Goal: Task Accomplishment & Management: Complete application form

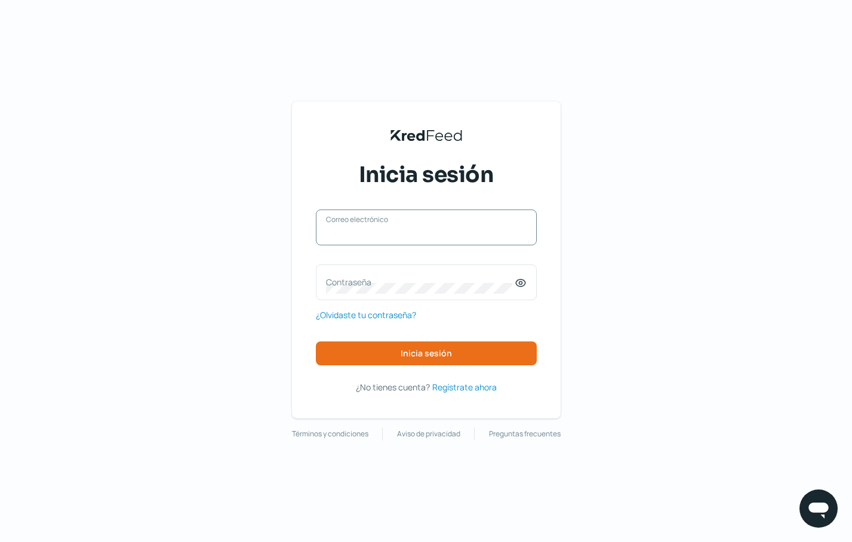
click at [407, 233] on input "Correo electrónico" at bounding box center [426, 233] width 201 height 11
type input "tesoreria@kyindustrias.com"
click at [402, 282] on label "Contraseña" at bounding box center [420, 281] width 189 height 11
click at [518, 282] on icon at bounding box center [521, 283] width 12 height 12
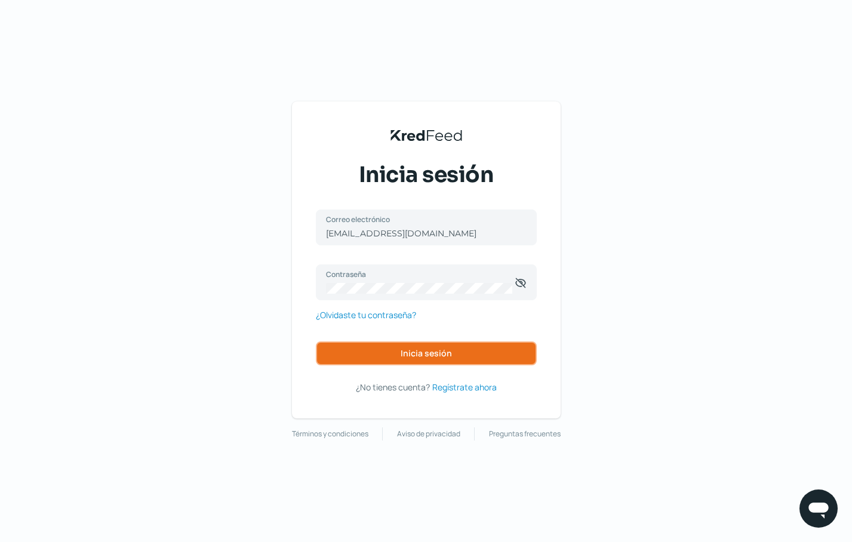
click at [469, 353] on button "Inicia sesión" at bounding box center [426, 353] width 221 height 24
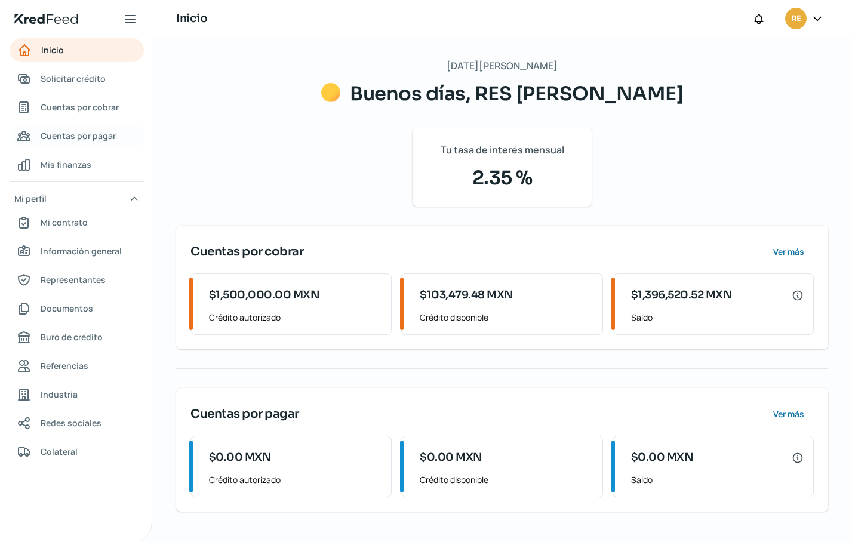
click at [76, 137] on span "Cuentas por pagar" at bounding box center [78, 135] width 75 height 15
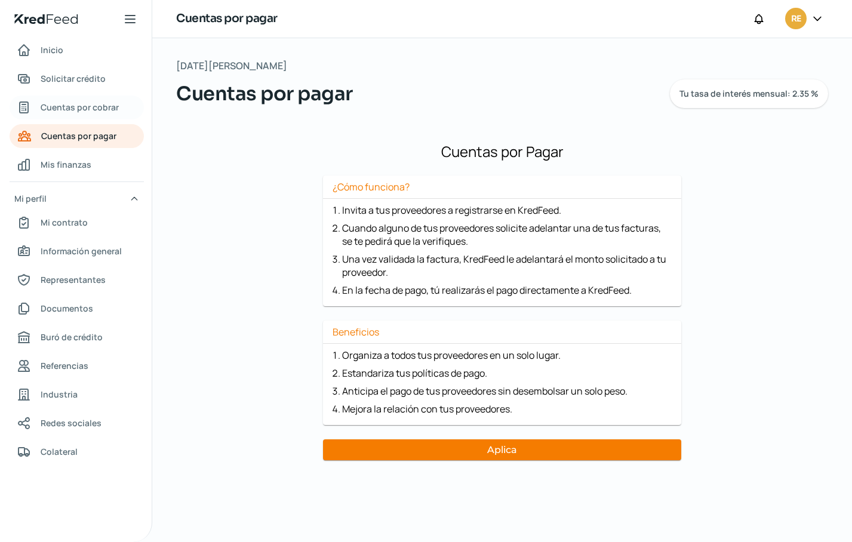
click at [91, 105] on span "Cuentas por cobrar" at bounding box center [80, 107] width 78 height 15
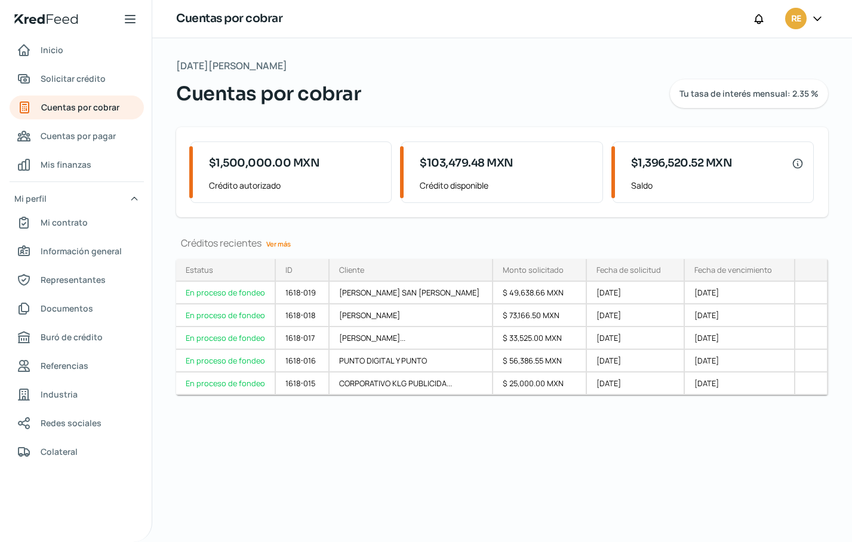
click at [283, 242] on link "Ver más" at bounding box center [278, 244] width 34 height 19
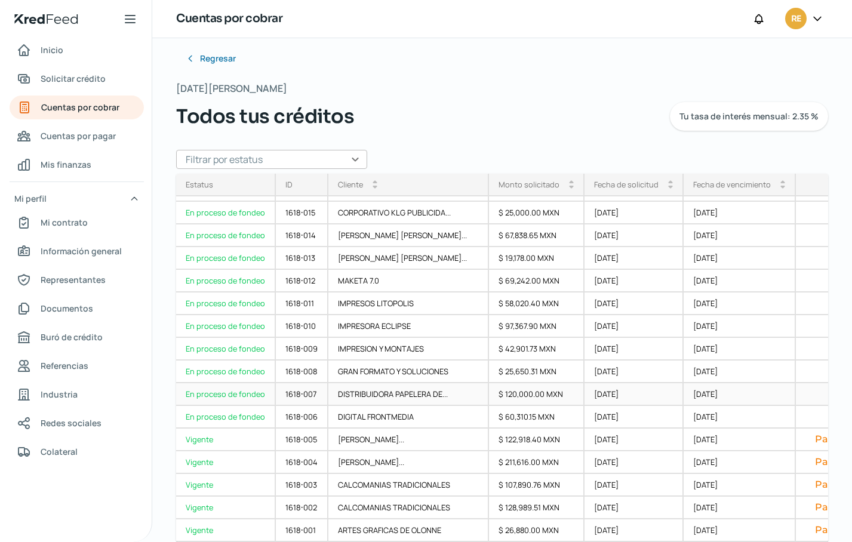
scroll to position [90, 0]
drag, startPoint x: 359, startPoint y: 439, endPoint x: 274, endPoint y: 215, distance: 239.0
click at [276, 215] on div "1618-015" at bounding box center [302, 213] width 53 height 23
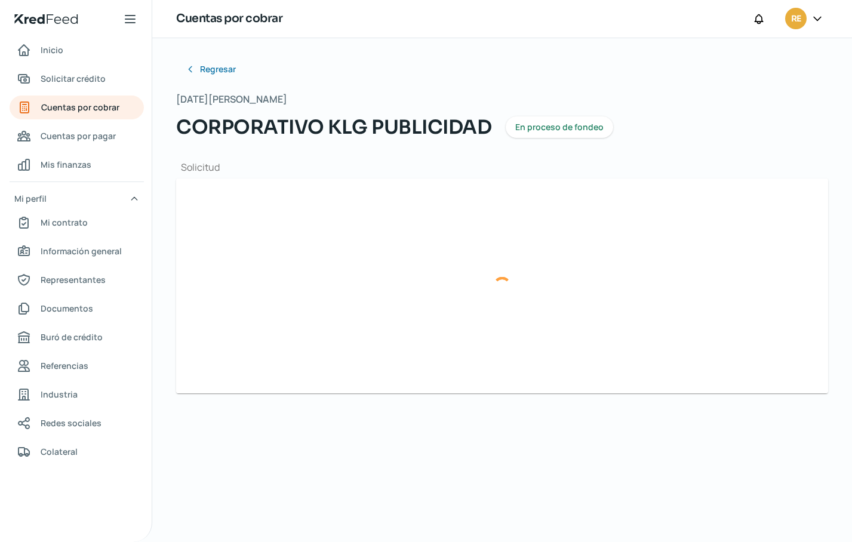
type input "COK1_XM_CFDI_FacturaNormal_200026133_GDLKIN9008151K7.xml"
type input "COK1_XM_CFDI_FacturaNormal_200026133_GDL.pdf"
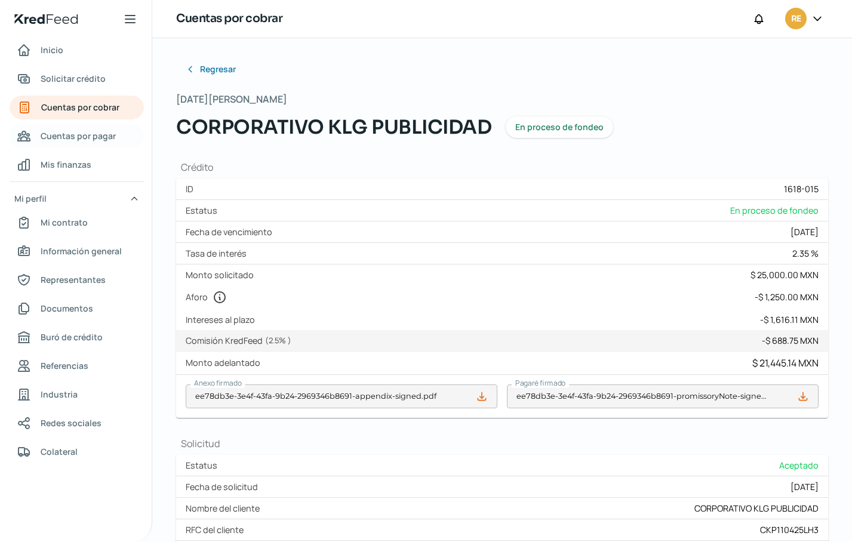
click at [70, 138] on span "Cuentas por pagar" at bounding box center [78, 135] width 75 height 15
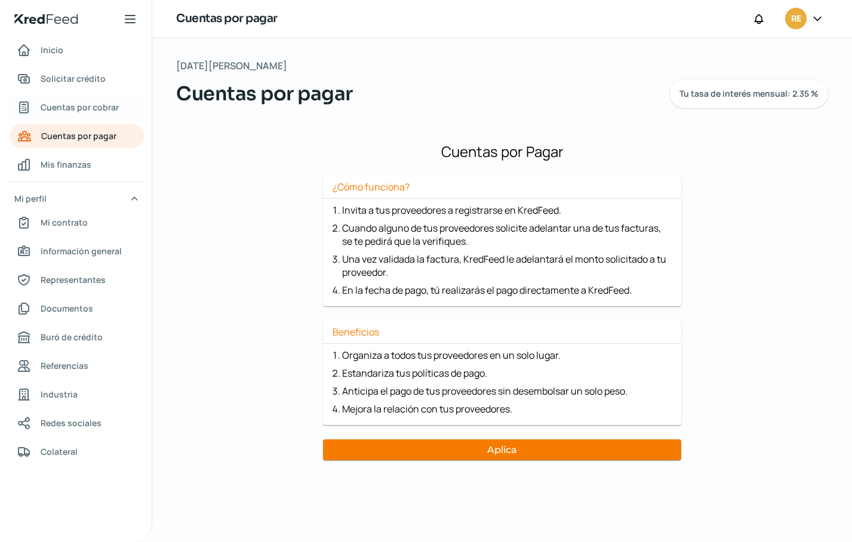
click at [81, 112] on span "Cuentas por cobrar" at bounding box center [80, 107] width 78 height 15
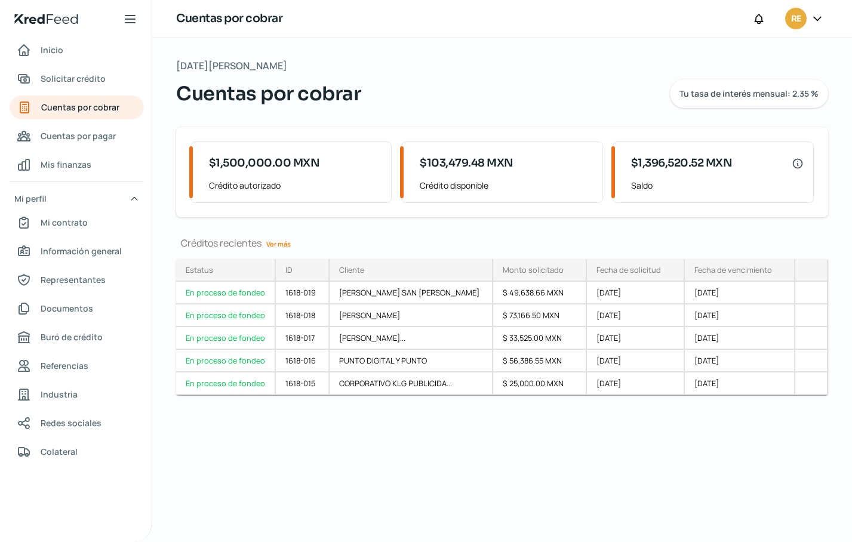
click at [280, 244] on link "Ver más" at bounding box center [278, 244] width 34 height 19
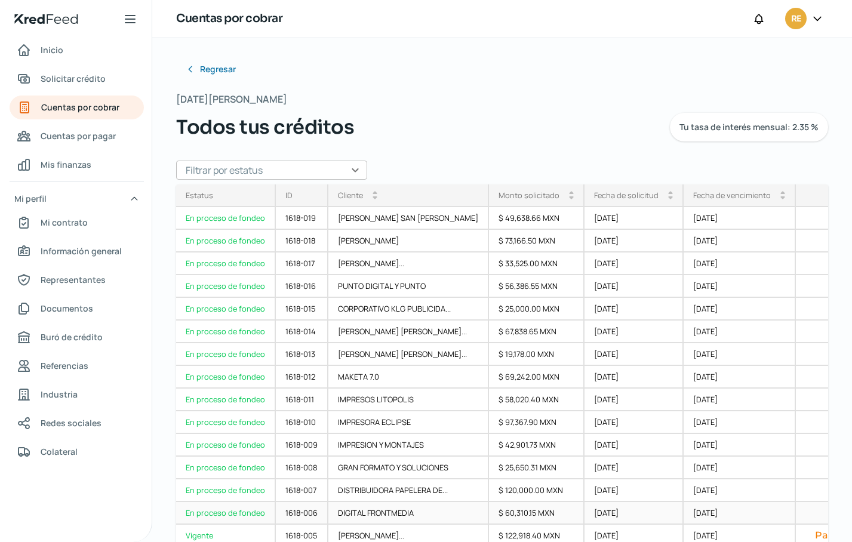
click at [683, 520] on div "11 nov, 2025" at bounding box center [739, 513] width 112 height 23
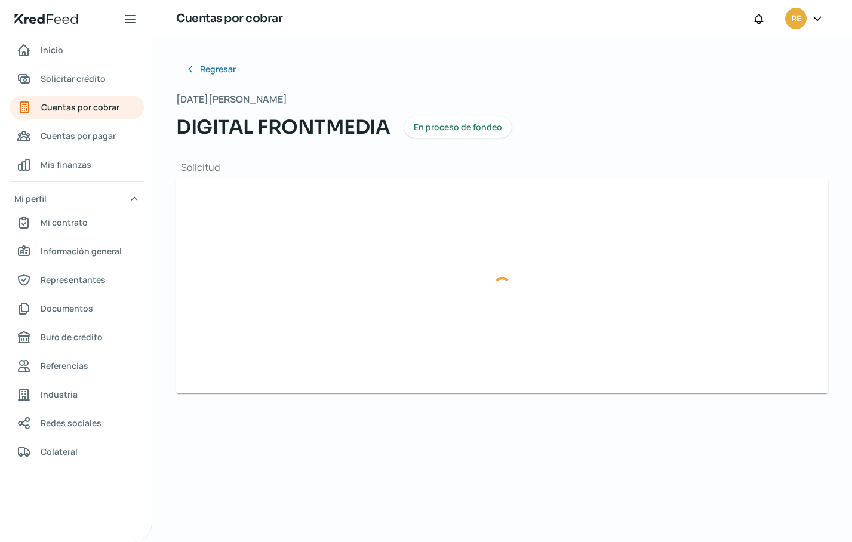
type input "COK1_XM_CFDI_FacturaNormal_300014786_MTKIN9008151K7.xml"
type input "COK1_XM_CFDI_FacturaNormal_300014786_MT.pdf"
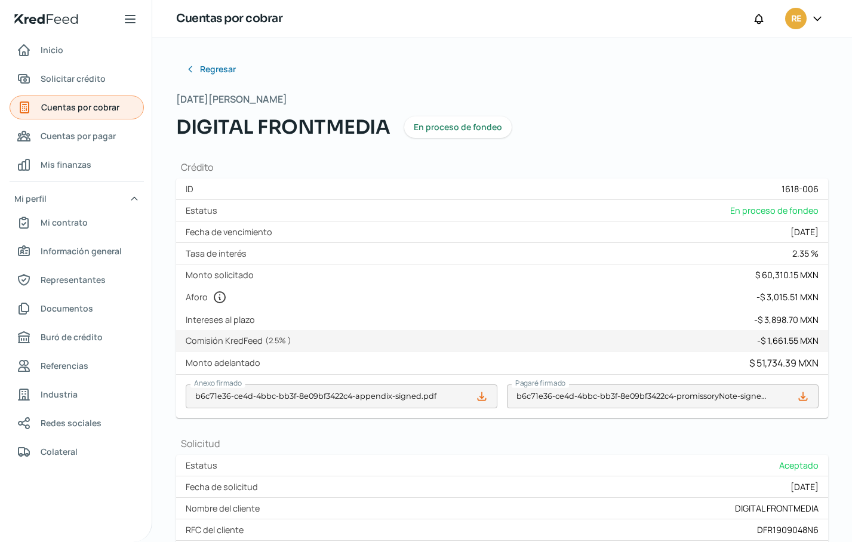
click at [79, 106] on span "Cuentas por cobrar" at bounding box center [80, 107] width 78 height 15
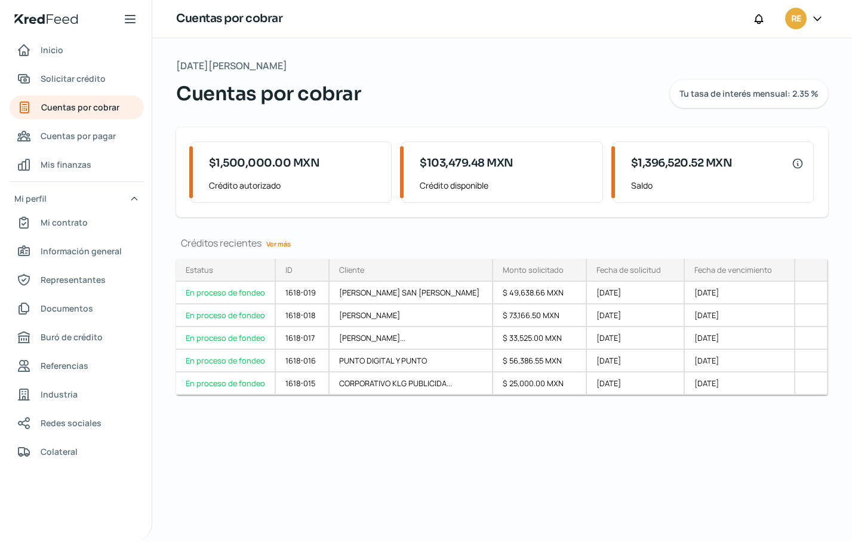
click at [281, 246] on link "Ver más" at bounding box center [278, 244] width 34 height 19
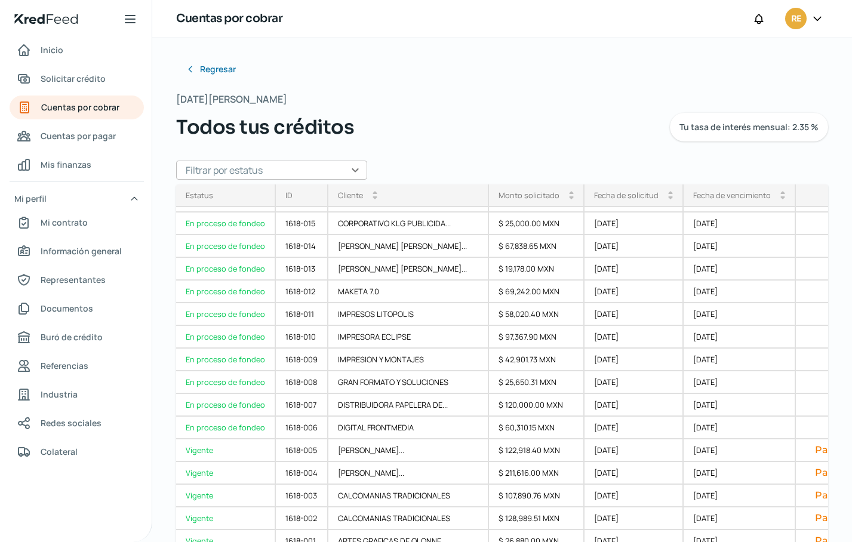
scroll to position [11, 0]
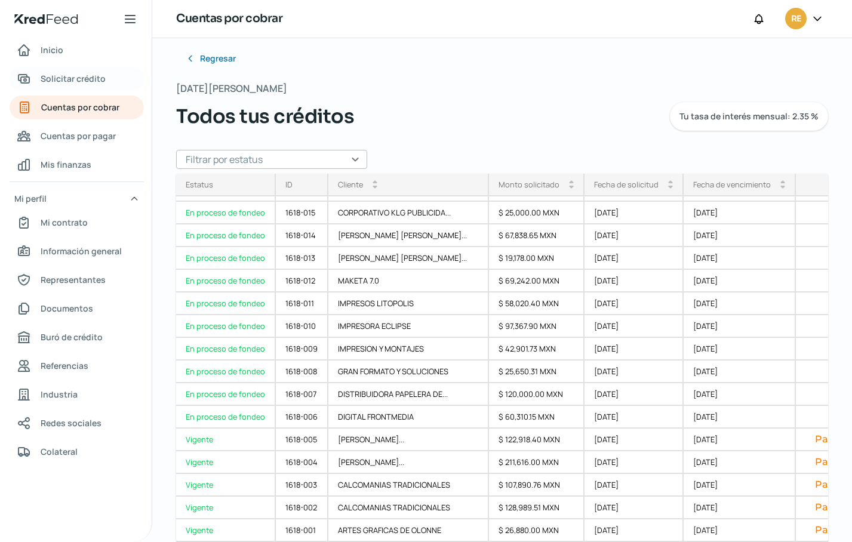
click at [96, 76] on span "Solicitar crédito" at bounding box center [73, 78] width 65 height 15
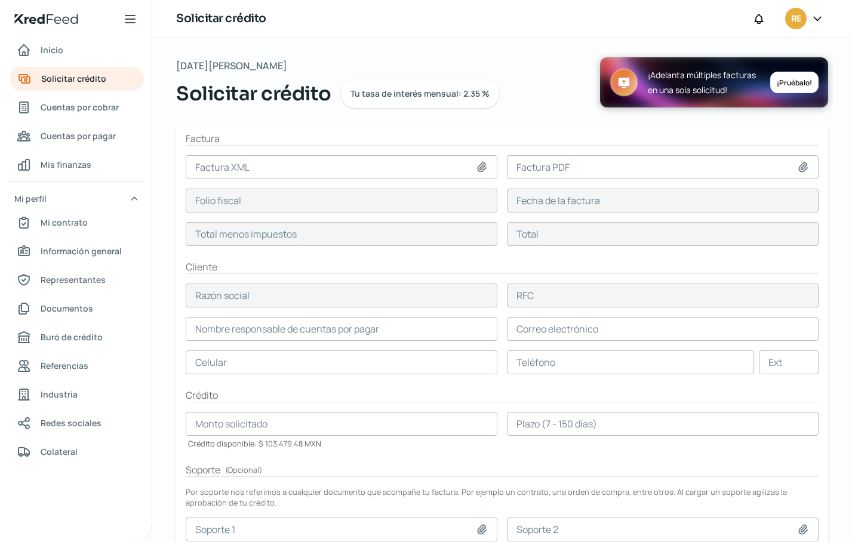
click at [481, 166] on icon at bounding box center [482, 167] width 12 height 12
type input "C:\fakepath\COK1_XM_CFDI_FacturaNormal_100042431_CDMXKIN9008151K7.xml"
type input "COK1_XM_CFDI_FacturaNormal_100042431_CDMXKIN9008151K7.xml"
type input "66B37797-5275-58A8-9C6F-C5B5E3C1DE56"
type input "13 ago, 2025"
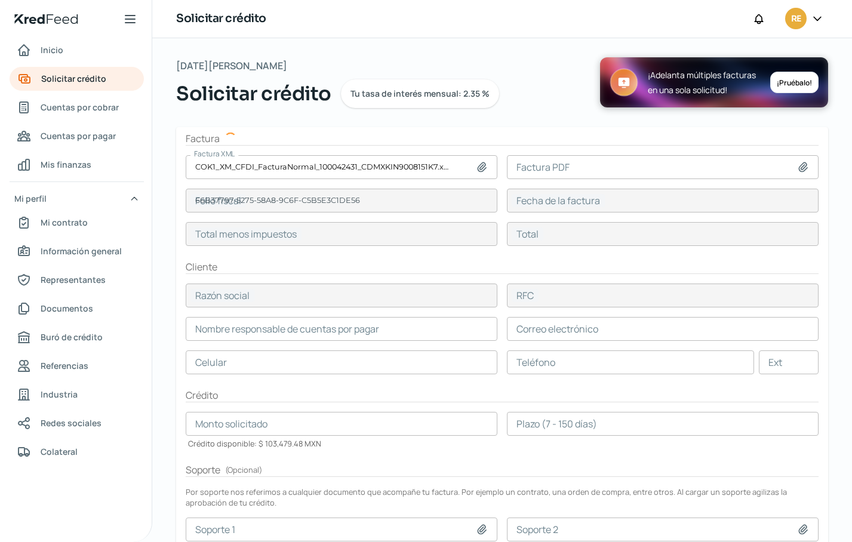
type input "263835.6"
type input "306049.3"
type input "IMPRESORA ECLIPSE"
type input "IEC9707022IA"
type input "263835.6"
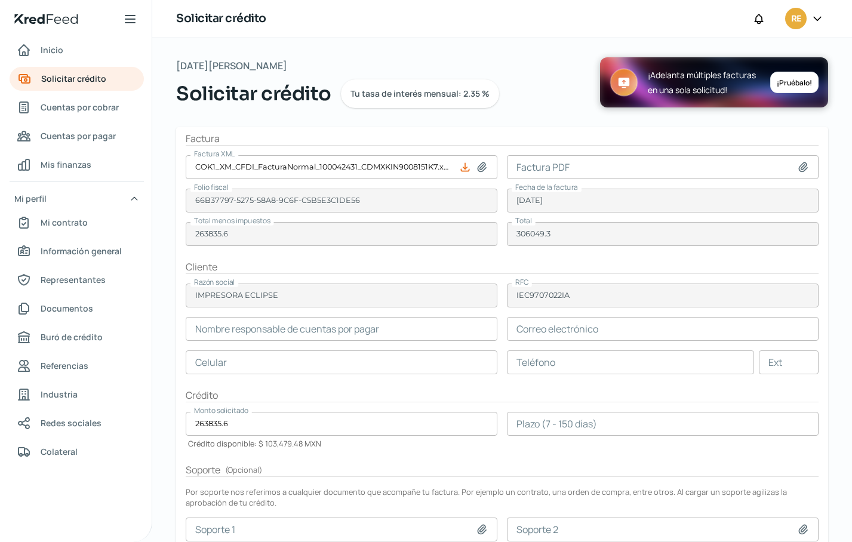
type input "Adriana Sanchez"
type input "facturacion@impresoraeclipse.com.mx"
type input "55 - 5426 - 2347"
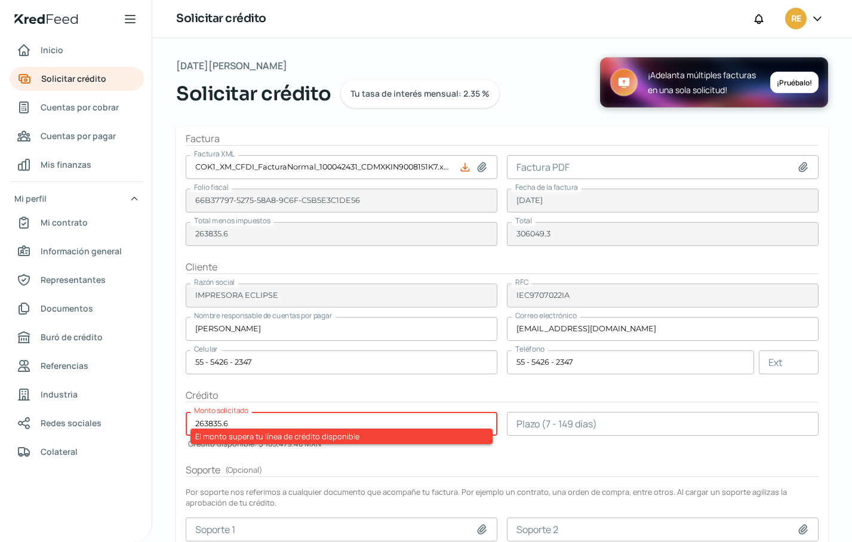
click at [803, 165] on icon at bounding box center [803, 167] width 12 height 12
type input "C:\fakepath\COK1_XM_CFDI_FacturaNormal_100042431_CDMX.pdf"
type input "COK1_XM_CFDI_FacturaNormal_100042431_CDMX.pdf"
click at [600, 466] on h2 "Soporte ( Opcional )" at bounding box center [502, 470] width 633 height 14
click at [69, 79] on span "Solicitar crédito" at bounding box center [73, 78] width 65 height 15
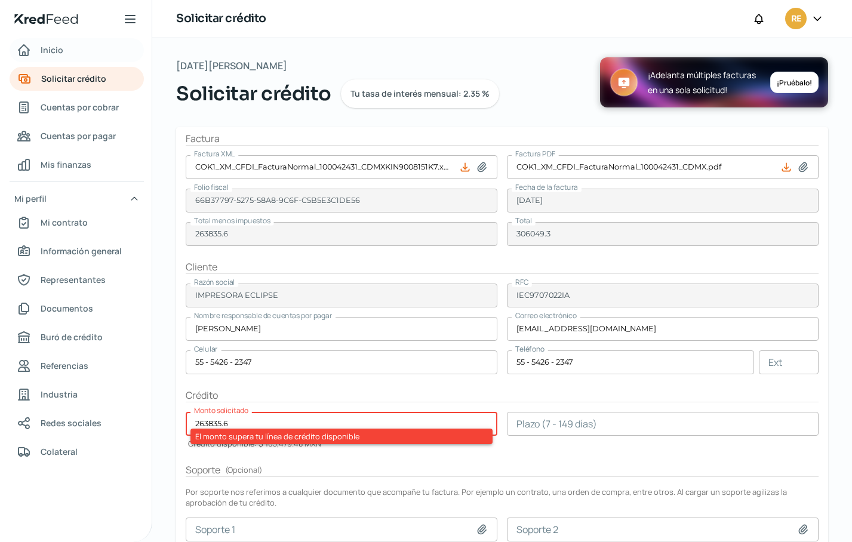
drag, startPoint x: 41, startPoint y: 53, endPoint x: 58, endPoint y: 50, distance: 17.5
click at [42, 52] on span "Inicio" at bounding box center [52, 49] width 23 height 15
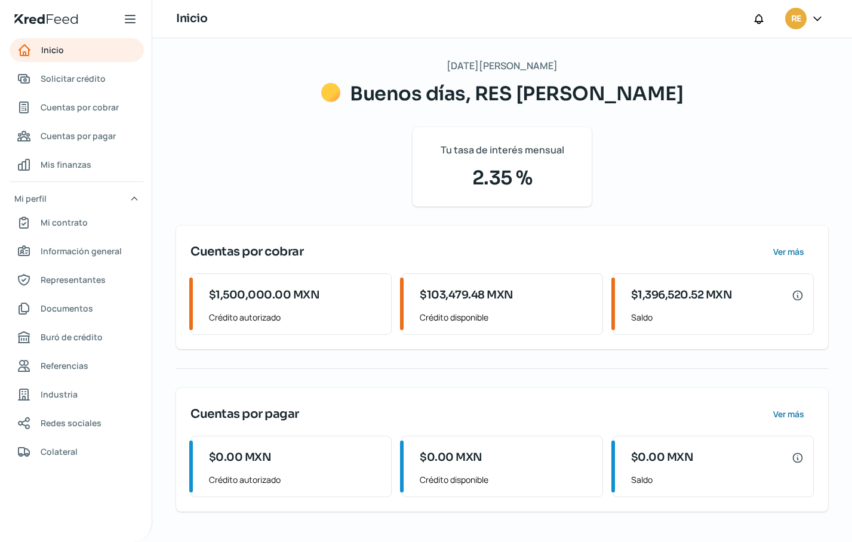
click at [278, 532] on div "Jueves, 14 de agosto 2025 Buenos días, RES PLANDER Tu tasa de interés mensual 2…" at bounding box center [502, 290] width 700 height 504
click at [641, 178] on div "Jueves, 14 de agosto 2025 Buenos días, RES PLANDER Tu tasa de interés mensual 2…" at bounding box center [502, 284] width 652 height 454
click at [85, 78] on span "Solicitar crédito" at bounding box center [73, 78] width 65 height 15
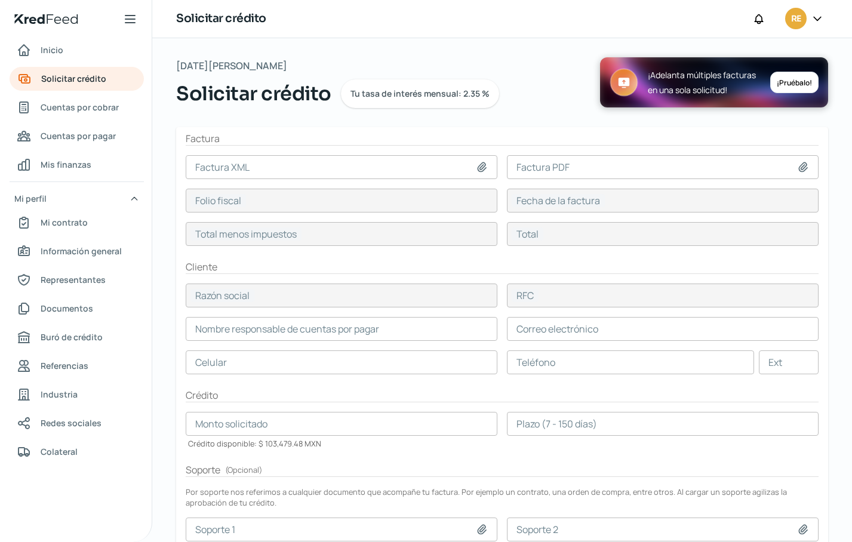
click at [478, 169] on icon at bounding box center [482, 166] width 8 height 9
type input "C:\fakepath\COK1_XM_CFDI_FacturaNormal_100042415_CDMXKIN9008151K7.xml"
type input "COK1_XM_CFDI_FacturaNormal_100042415_CDMXKIN9008151K7.xml"
type input "21741AAA-A004-5A6D-9CA9-232ECAE1250D"
type input "13 ago, 2025"
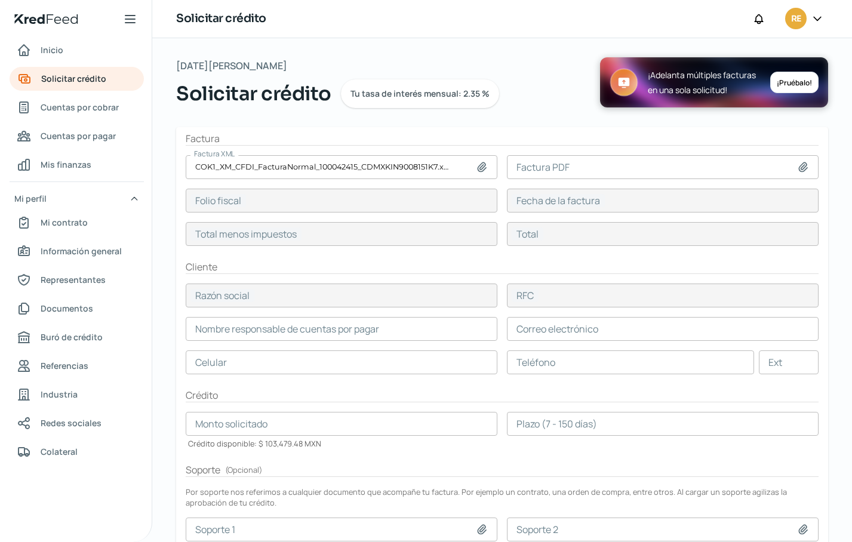
type input "73264.8"
type input "84987.17"
type input "IMPRESORA ECLIPSE"
type input "IEC9707022IA"
type input "73264.8"
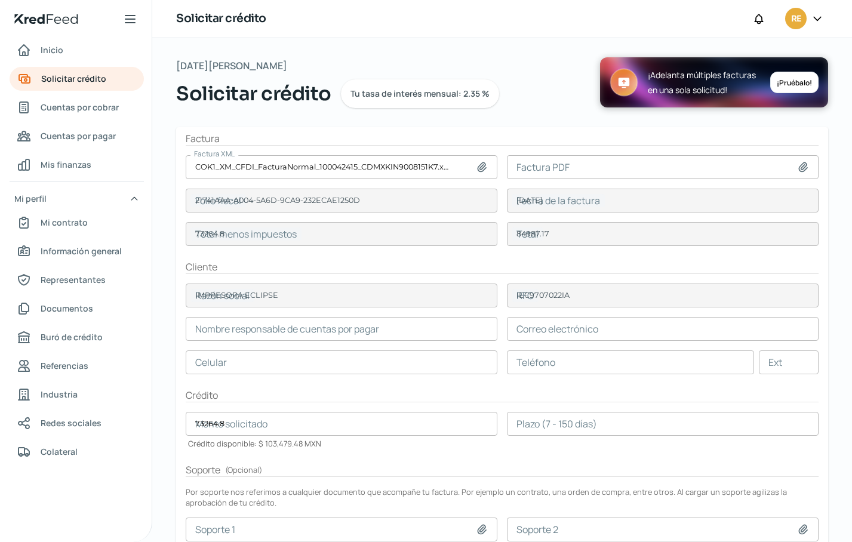
type input "Adriana Sanchez"
type input "facturacion@impresoraeclipse.com.mx"
type input "55 - 5426 - 2347"
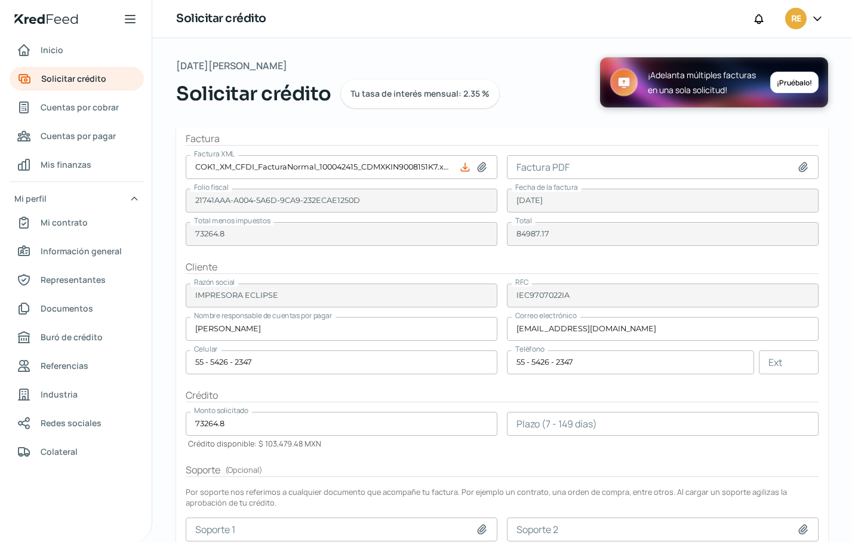
click at [797, 165] on icon at bounding box center [803, 167] width 12 height 12
type input "C:\fakepath\COK1_XM_CFDI_FacturaNormal_100042415_CDMX.pdf"
type input "COK1_XM_CFDI_FacturaNormal_100042415_CDMX.pdf"
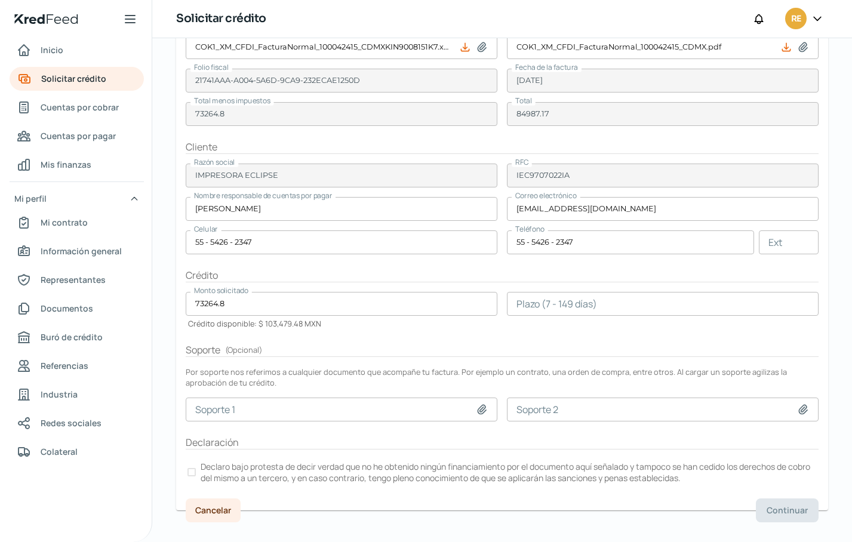
scroll to position [136, 0]
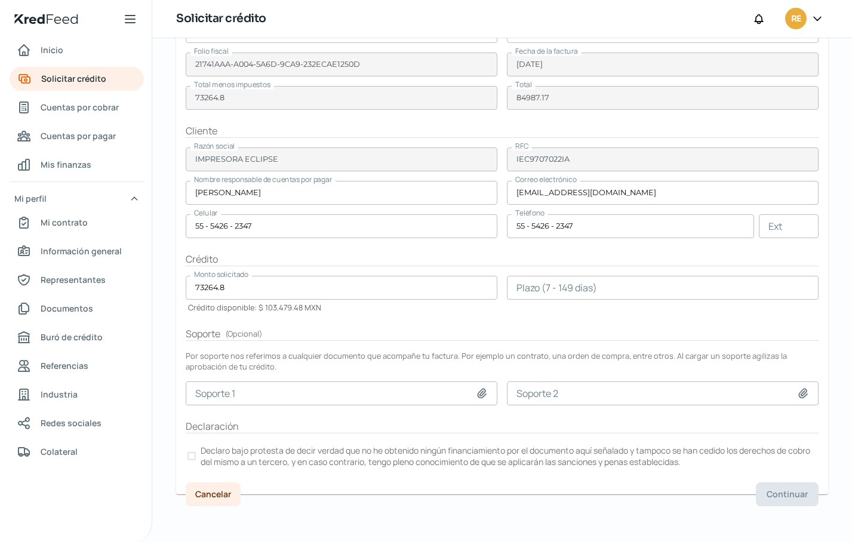
click at [192, 454] on div at bounding box center [191, 456] width 8 height 8
click at [552, 284] on input "number" at bounding box center [663, 288] width 312 height 24
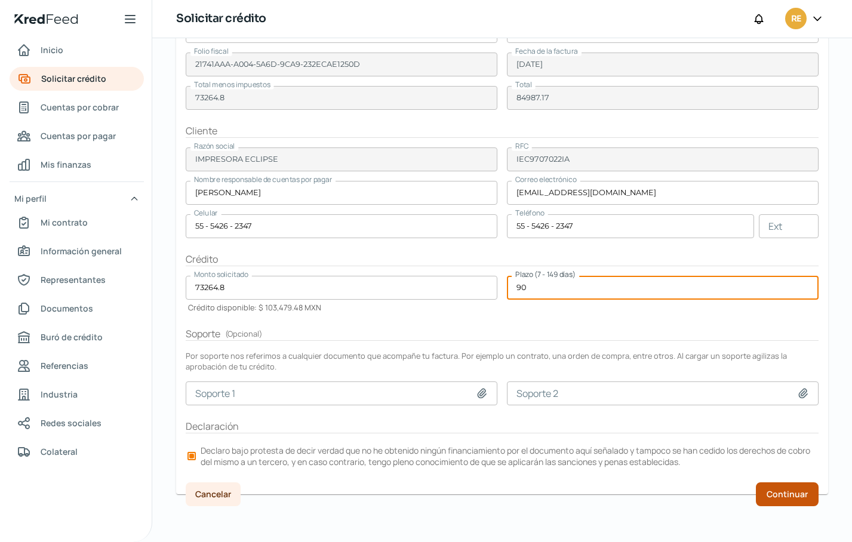
type input "90"
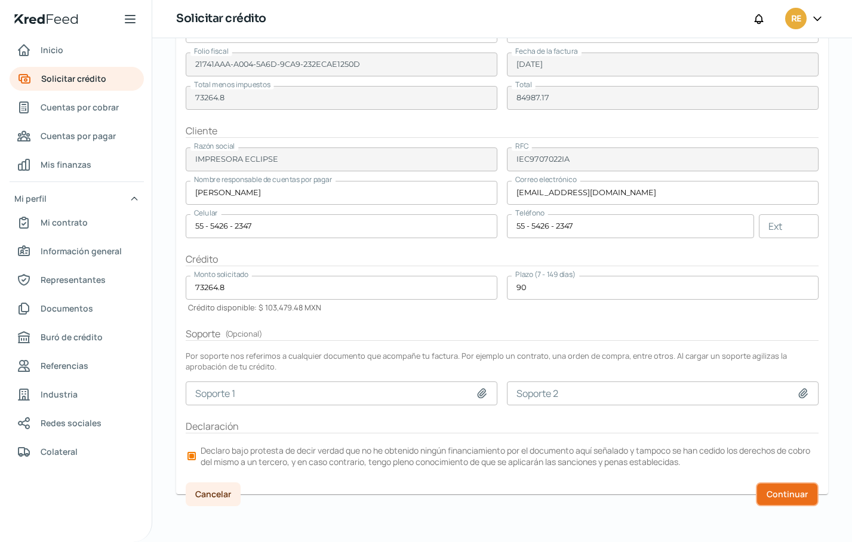
click at [776, 490] on span "Continuar" at bounding box center [786, 494] width 41 height 8
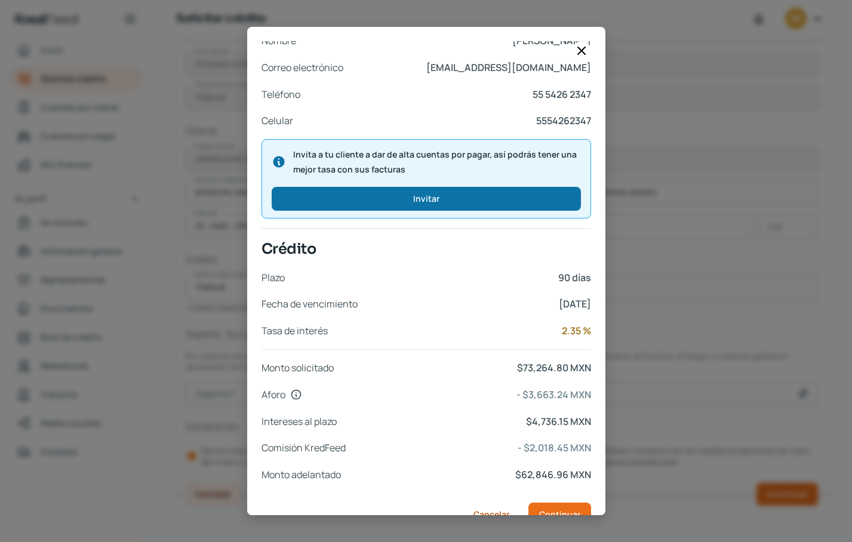
scroll to position [388, 0]
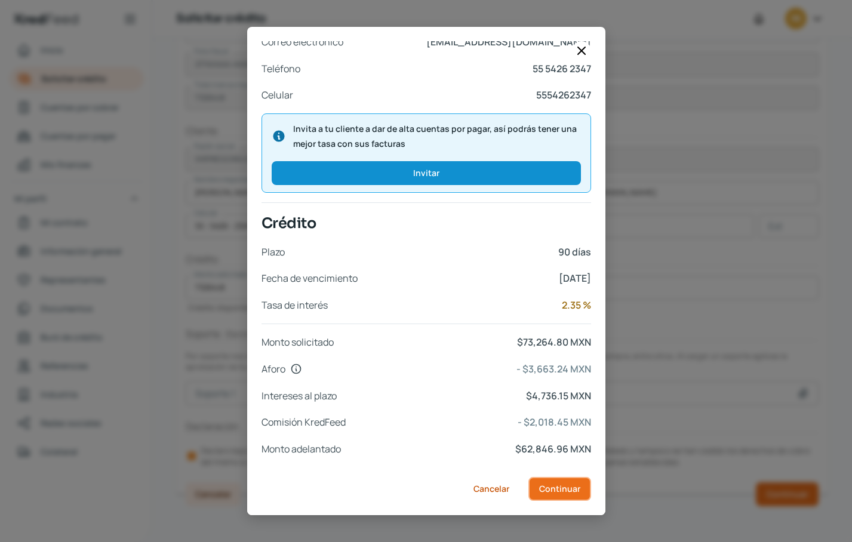
click at [559, 491] on span "Continuar" at bounding box center [559, 489] width 41 height 8
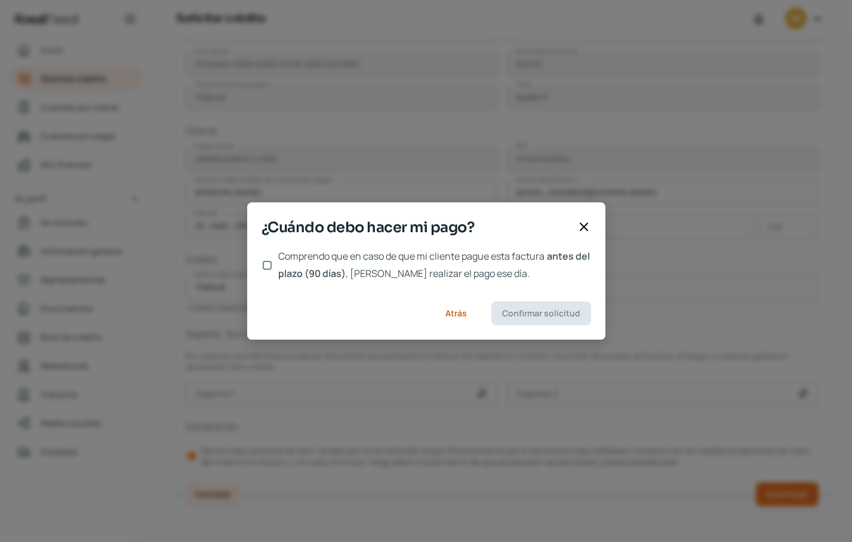
scroll to position [0, 0]
click at [266, 265] on input "Comprendo que en caso de que mi cliente pague esta factura antes del plazo (90 …" at bounding box center [267, 265] width 9 height 9
checkbox input "true"
click at [547, 315] on span "Confirmar solicitud" at bounding box center [541, 313] width 78 height 8
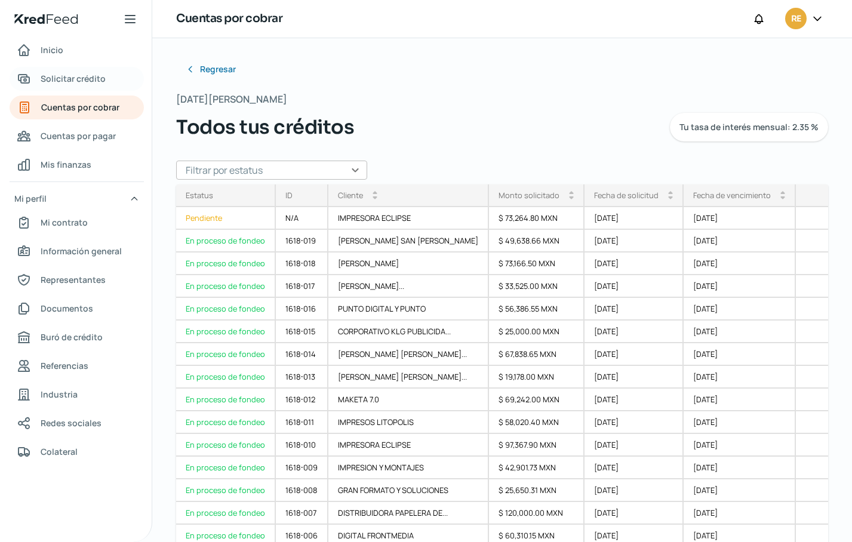
click at [58, 76] on span "Solicitar crédito" at bounding box center [73, 78] width 65 height 15
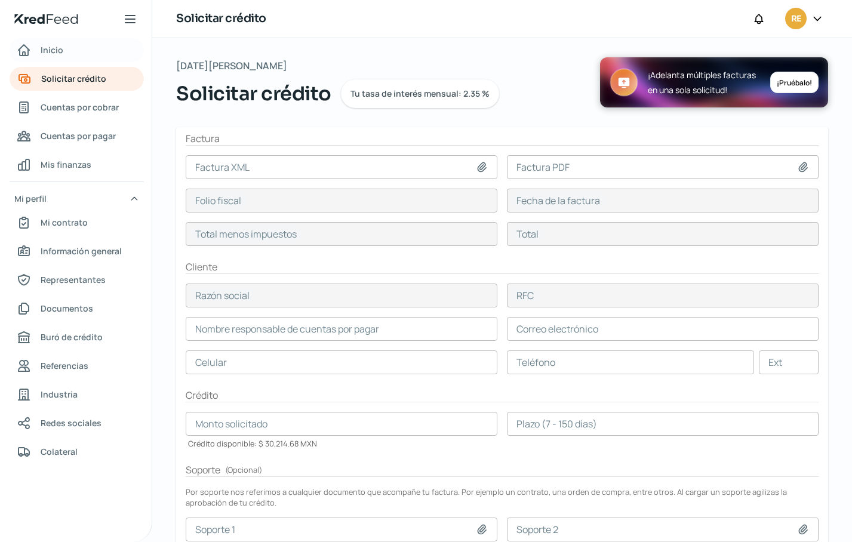
click at [58, 53] on span "Inicio" at bounding box center [52, 49] width 23 height 15
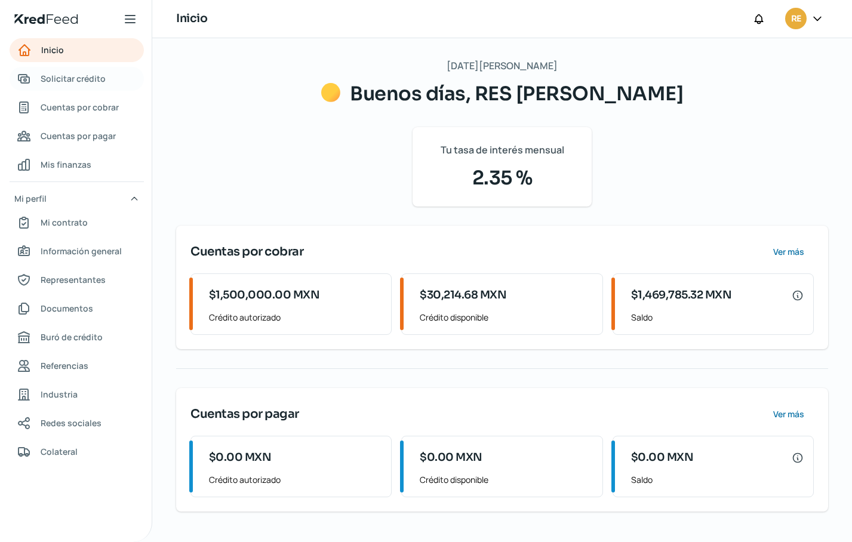
click at [73, 79] on span "Solicitar crédito" at bounding box center [73, 78] width 65 height 15
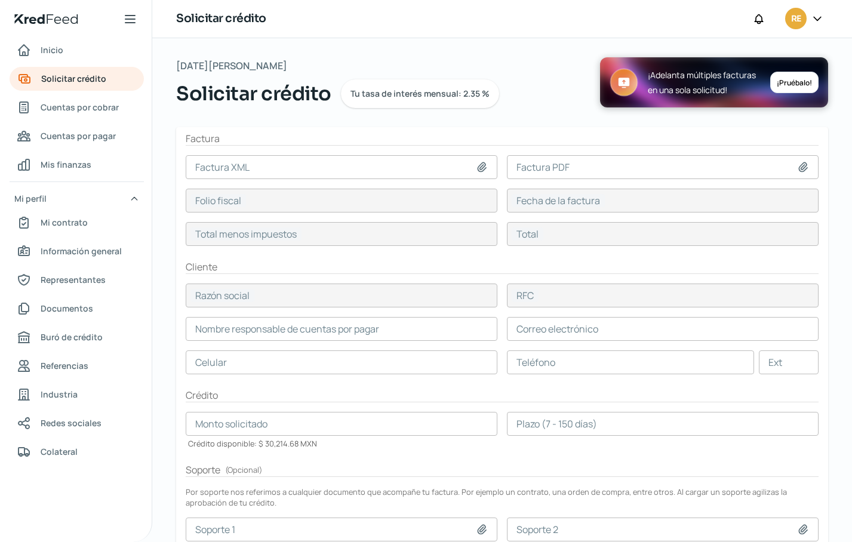
click at [481, 165] on icon at bounding box center [482, 166] width 8 height 9
type input "C:\fakepath\COK1_XM_CFDI_FacturaNormal_400017118_PUEKIN9008151K7.xml"
type input "COK1_XM_CFDI_FacturaNormal_400017118_PUEKIN9008151K7.xml"
type input "C53EC9E1-A6C3-5B06-BADD-F1EB5F767FBC"
type input "11 ago, 2025"
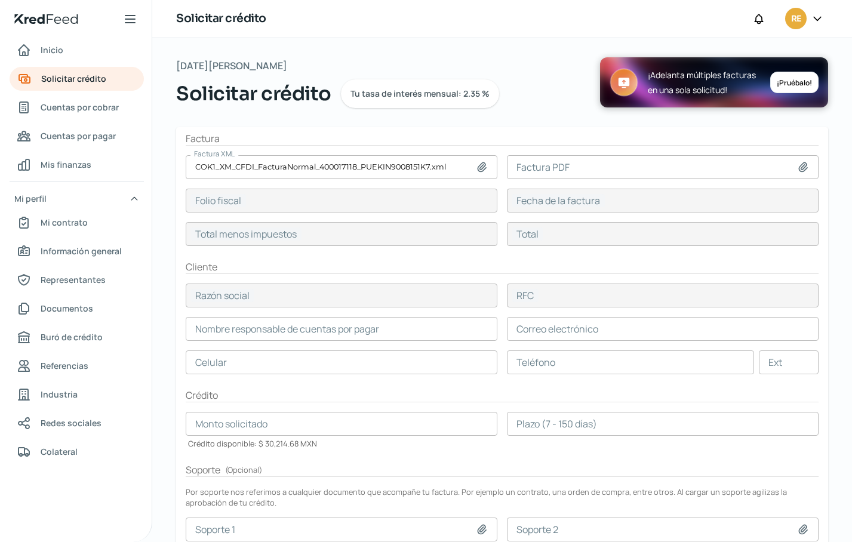
type input "38308.61"
type input "44437.99"
type input "ELVIS GUTIERREZ BARUCH"
type input "GUBE850423KC6"
type input "38308.61"
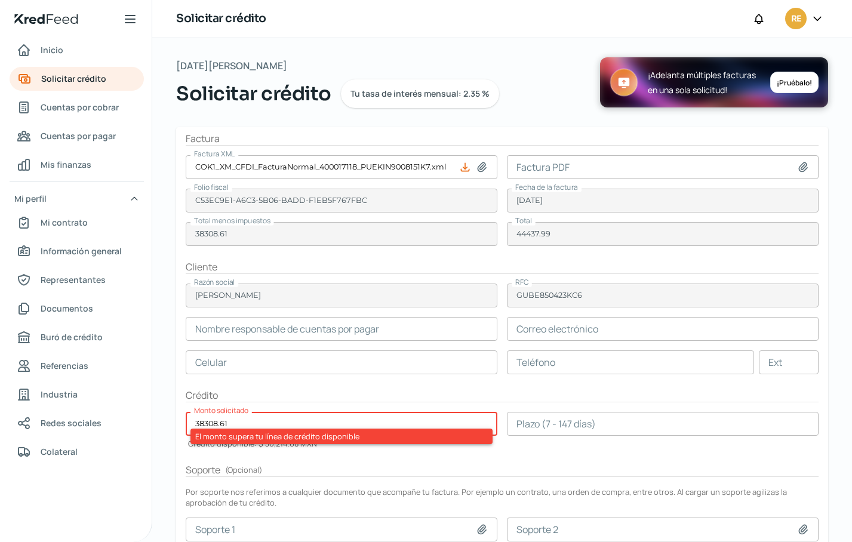
click at [479, 169] on icon at bounding box center [482, 166] width 8 height 9
type input "C:\fakepath\COK1_XM_CFDI_FacturaNormal_100042431_CDMXKIN9008151K7.xml"
type input "COK1_XM_CFDI_FacturaNormal_100042431_CDMXKIN9008151K7.xml"
type input "66B37797-5275-58A8-9C6F-C5B5E3C1DE56"
type input "13 ago, 2025"
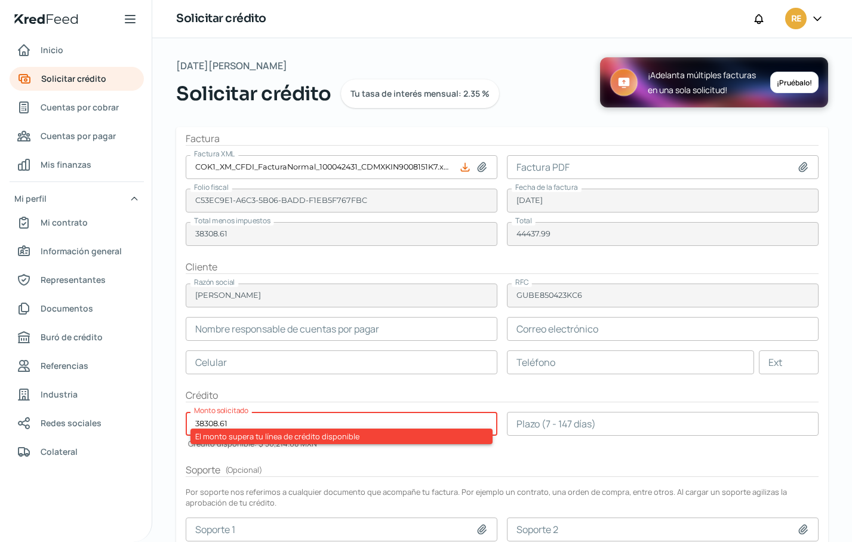
type input "263835.6"
type input "306049.3"
type input "IMPRESORA ECLIPSE"
type input "IEC9707022IA"
type input "263835.6"
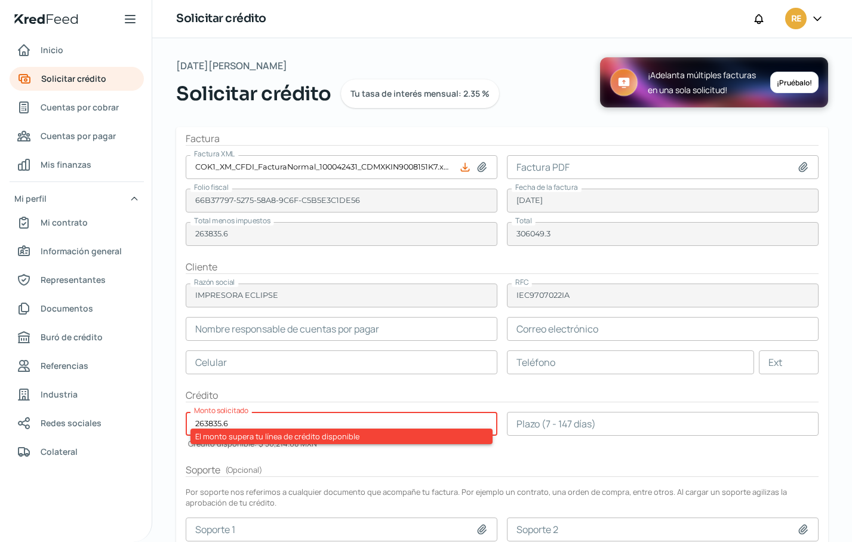
type input "Adriana Sanchez"
type input "facturacion@impresoraeclipse.com.mx"
type input "55 - 5426 - 2347"
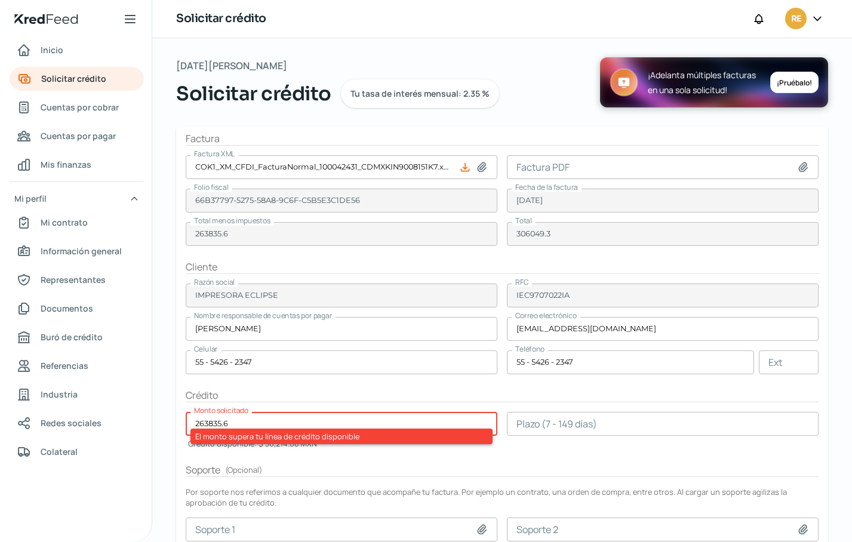
click at [479, 168] on icon at bounding box center [482, 166] width 8 height 9
type input "C:\fakepath\COK1_XM_CFDI_FacturaNormal_100042431_CDMXKIN9008151K7.xml"
click at [478, 165] on icon at bounding box center [482, 167] width 12 height 12
type input "C:\fakepath\COK1_XM_CFDI_FacturaNormal_400017085_PUEKIN9008151K7.xml"
type input "COK1_XM_CFDI_FacturaNormal_400017085_PUEKIN9008151K7.xml"
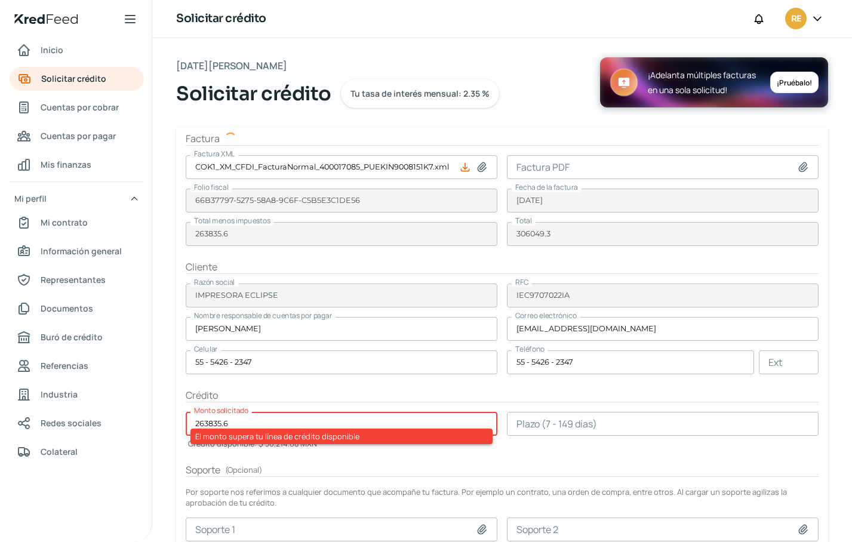
type input "FFAAB141-5828-5187-8FF3-D8A8A5886204"
type input "07 ago, 2025"
type input "31069.87"
type input "36041.05"
type input "D4 IMPRESION DIGITAL"
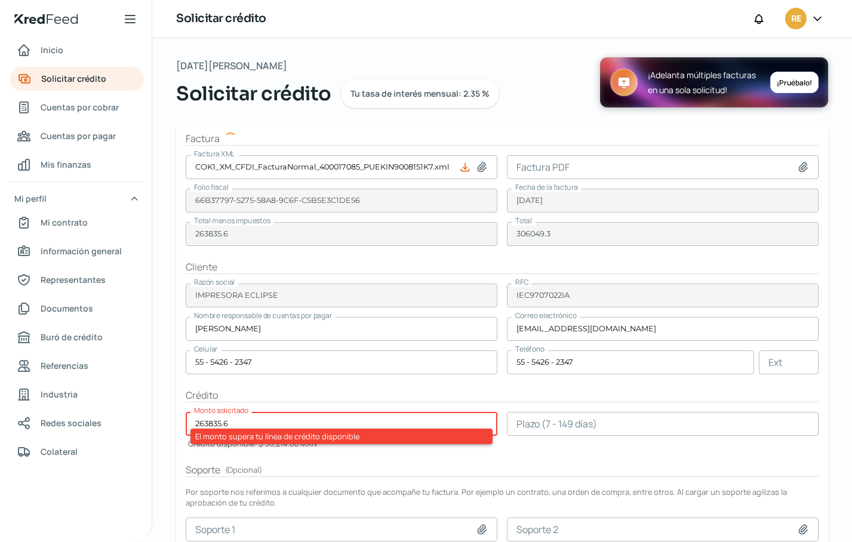
type input "DID240110IV0"
type input "31069.87"
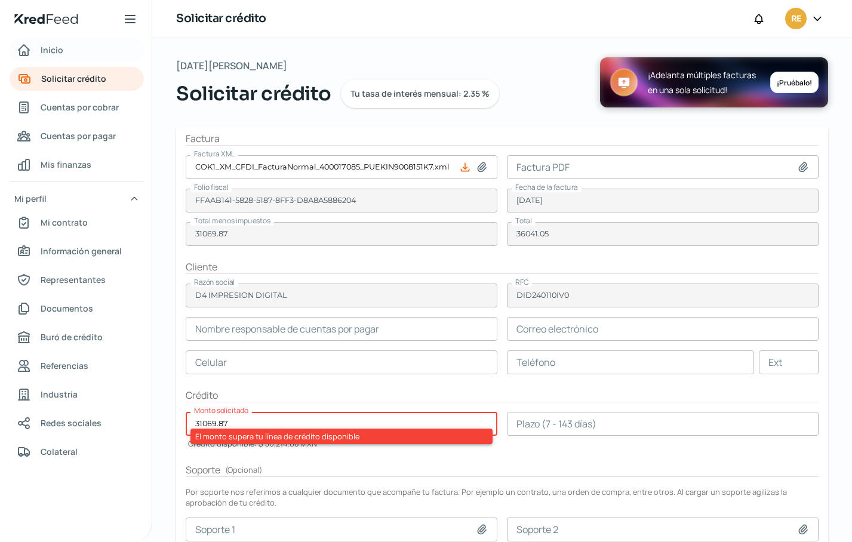
click at [49, 48] on span "Inicio" at bounding box center [52, 49] width 23 height 15
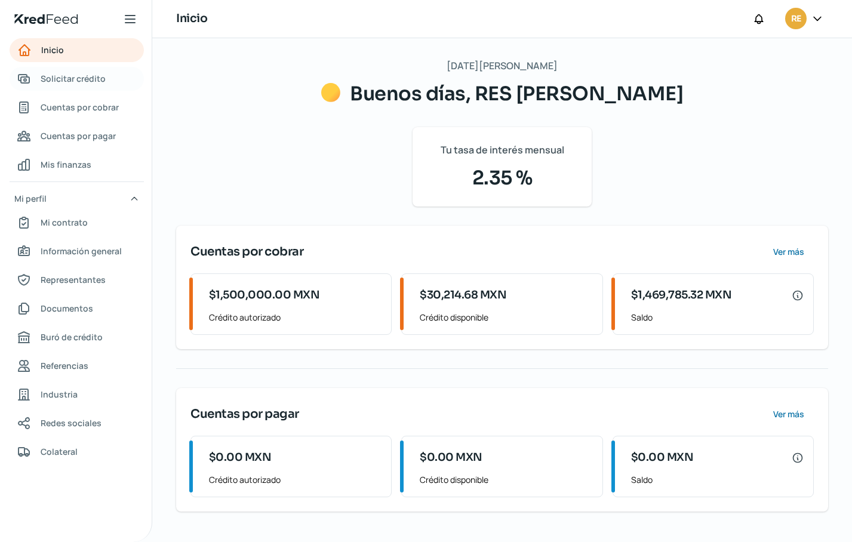
click at [75, 79] on span "Solicitar crédito" at bounding box center [73, 78] width 65 height 15
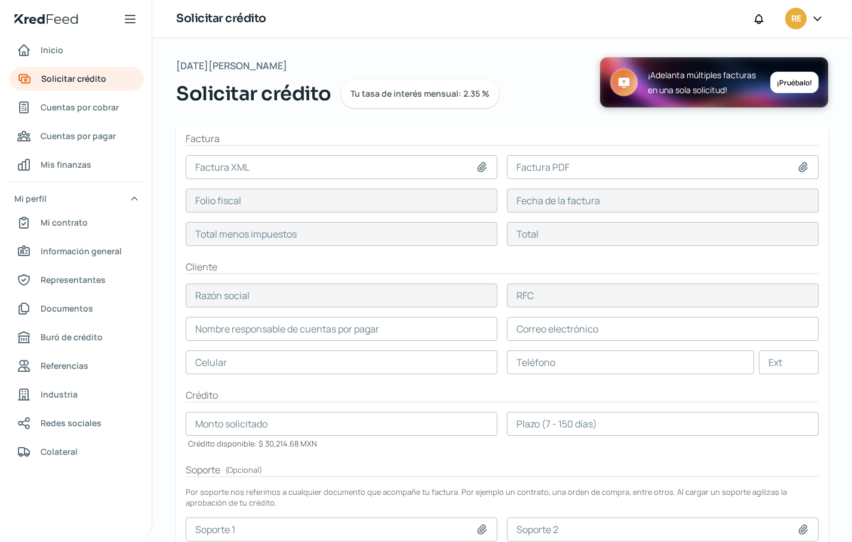
click at [481, 169] on icon at bounding box center [482, 167] width 12 height 12
type input "C:\fakepath\COK1_XM_CFDI_FacturaNormal_100042324_CDMXKIN9008151K7.xml"
type input "COK1_XM_CFDI_FacturaNormal_100042324_CDMXKIN9008151K7.xml"
type input "31F4303D-52CE-50F4-8ACD-72F6017EFC05"
type input "11 ago, 2025"
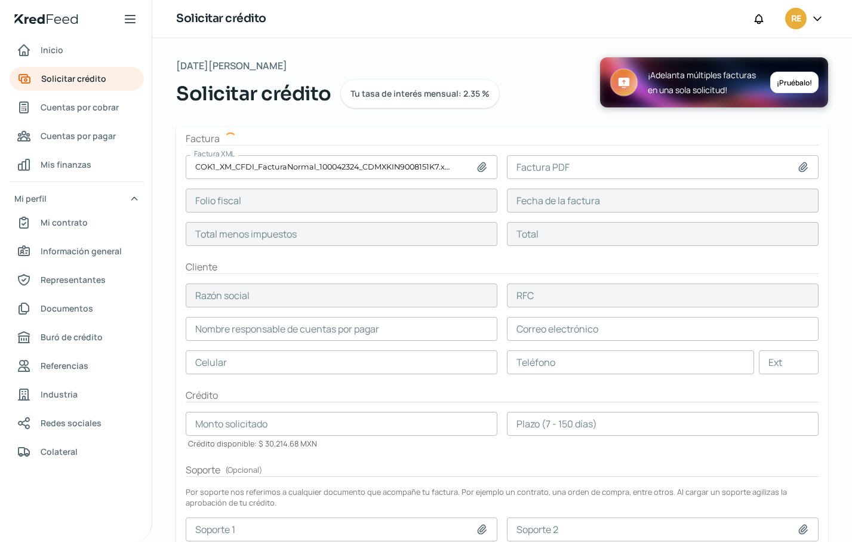
type input "24864.59"
type input "28842.92"
type input "KAMCIT"
type input "KAM130424RB3"
type input "24864.59"
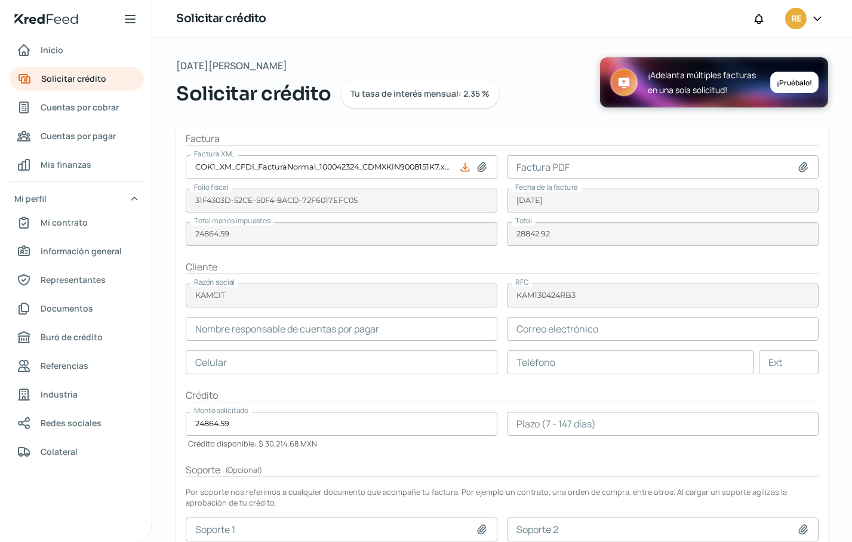
click at [800, 167] on icon at bounding box center [803, 166] width 8 height 9
type input "C:\fakepath\COK1_XM_CFDI_FacturaNormal_100042324_CDMX.pdf"
type input "COK1_XM_CFDI_FacturaNormal_100042324_CDMX.pdf"
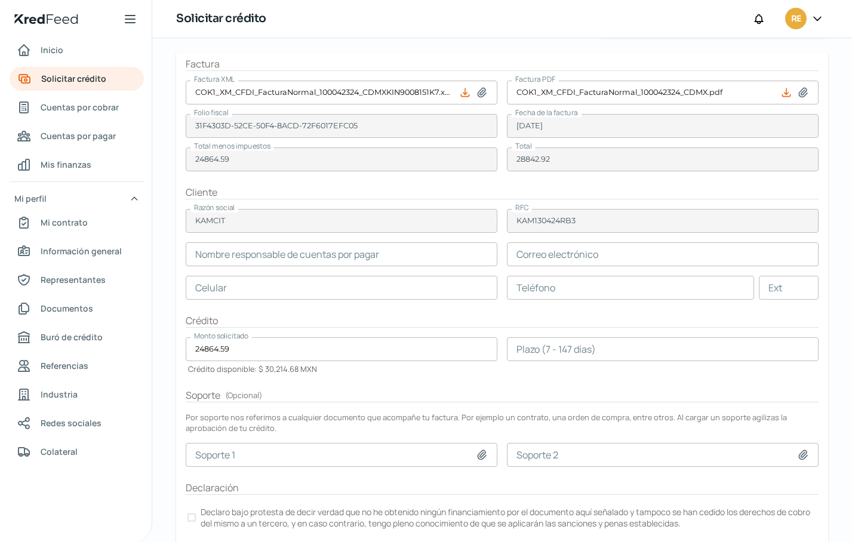
scroll to position [119, 0]
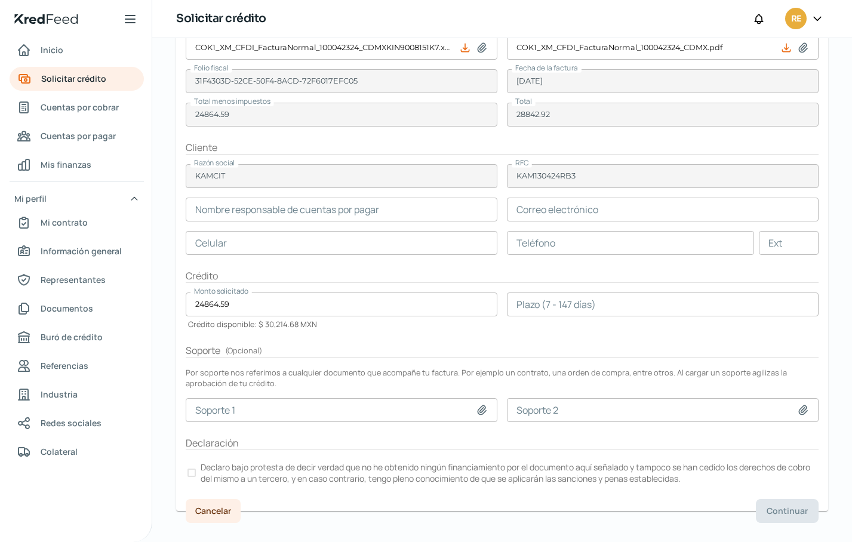
click at [541, 243] on input "text" at bounding box center [630, 243] width 247 height 24
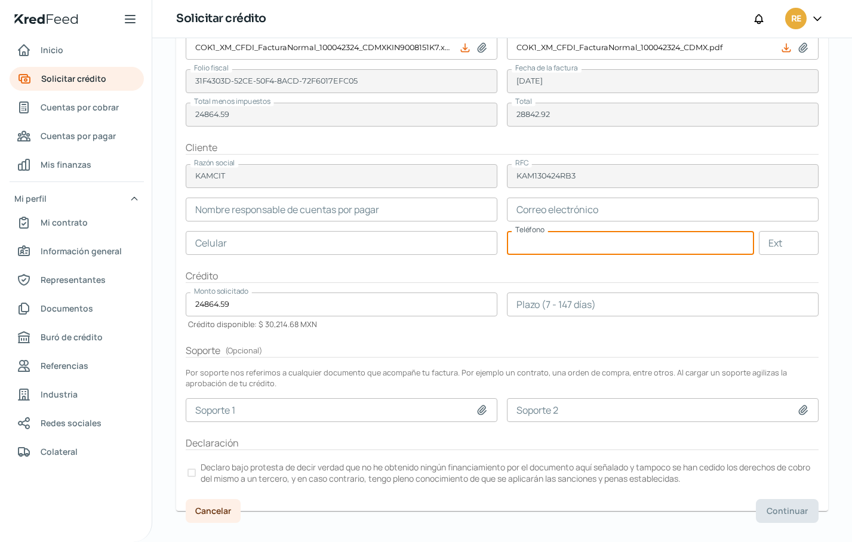
paste input "56 - 1010 - 7871"
type input "56 - 1010 - 7871"
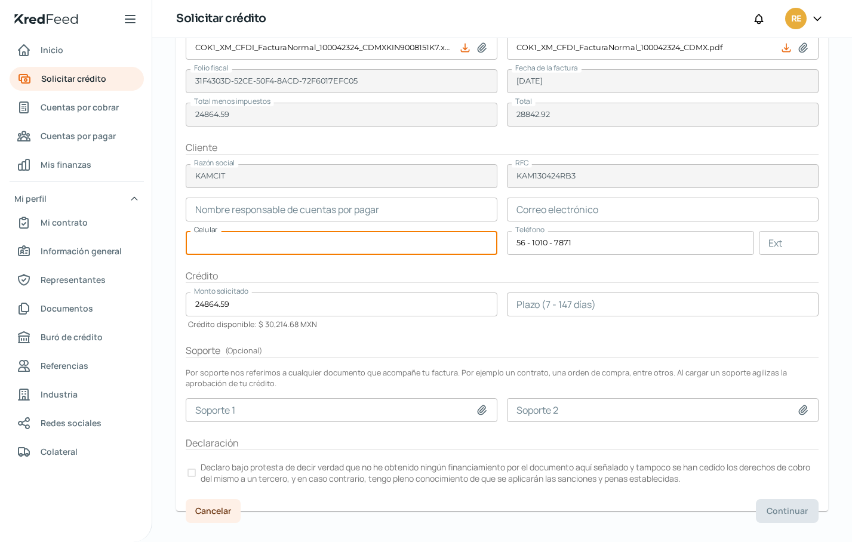
click at [230, 247] on input "text" at bounding box center [342, 243] width 312 height 24
paste input "56 - 1010 - 7871"
type input "56 - 1010 - 7871"
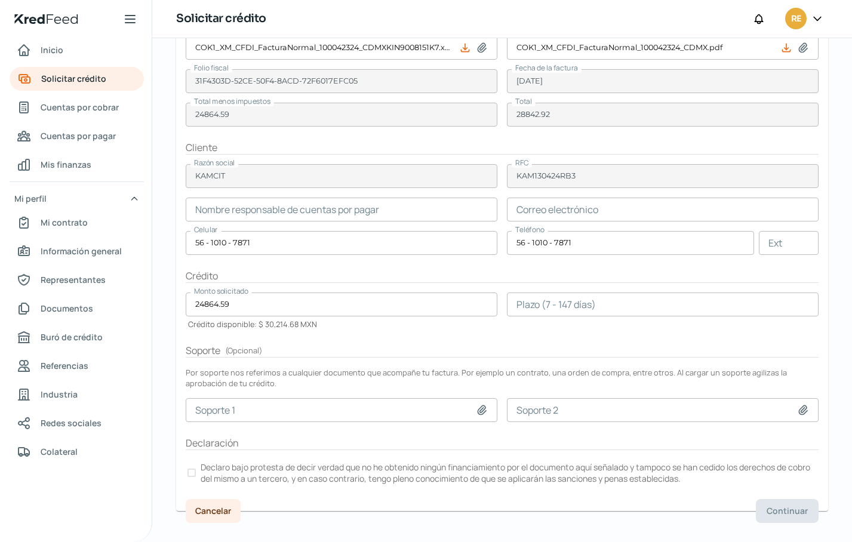
click at [541, 208] on input "text" at bounding box center [663, 210] width 312 height 24
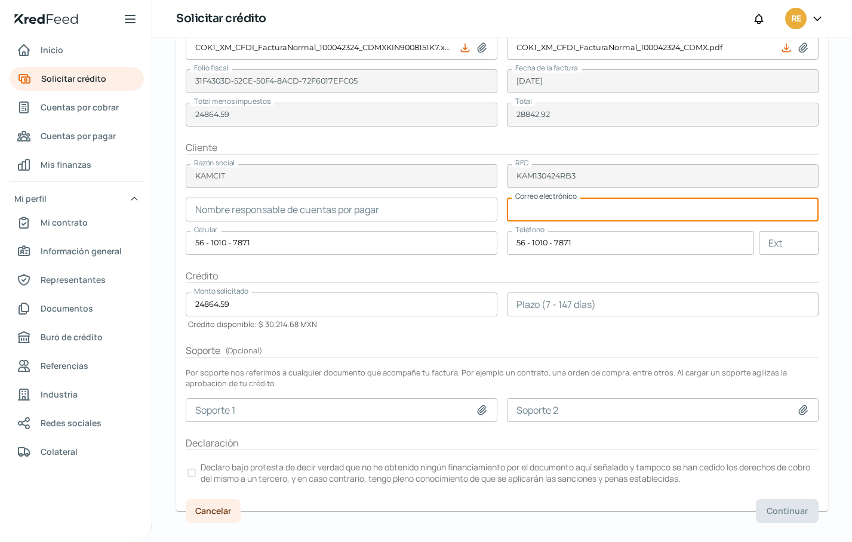
paste input "proveedores@kamcit.com"
type input "proveedores@kamcit.com"
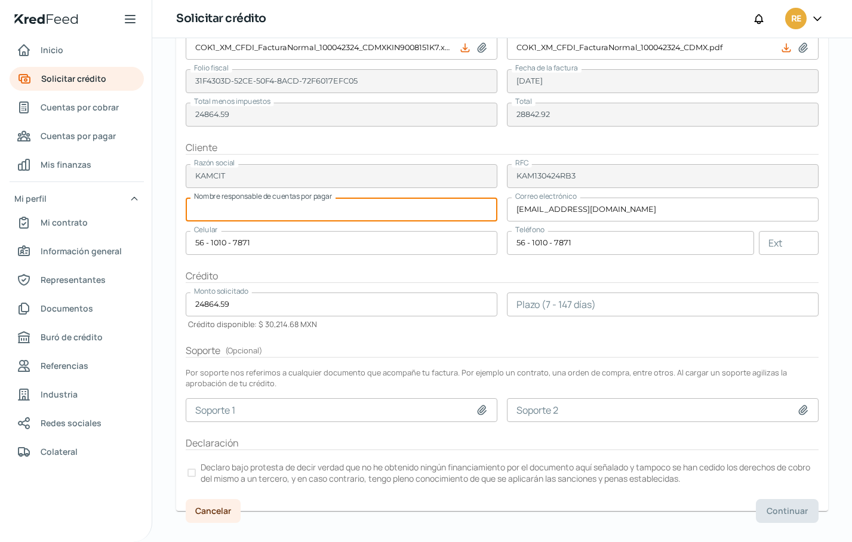
click at [339, 213] on input "text" at bounding box center [342, 210] width 312 height 24
paste input "Elena G."
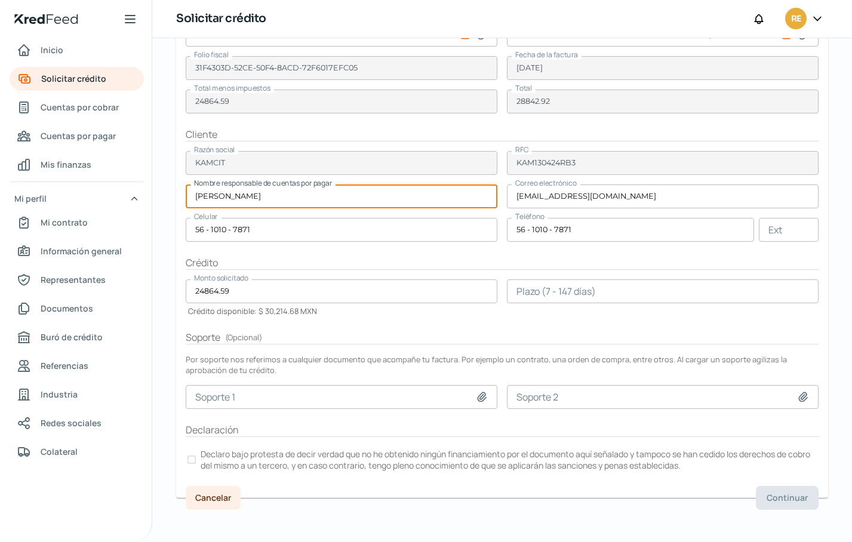
scroll to position [136, 0]
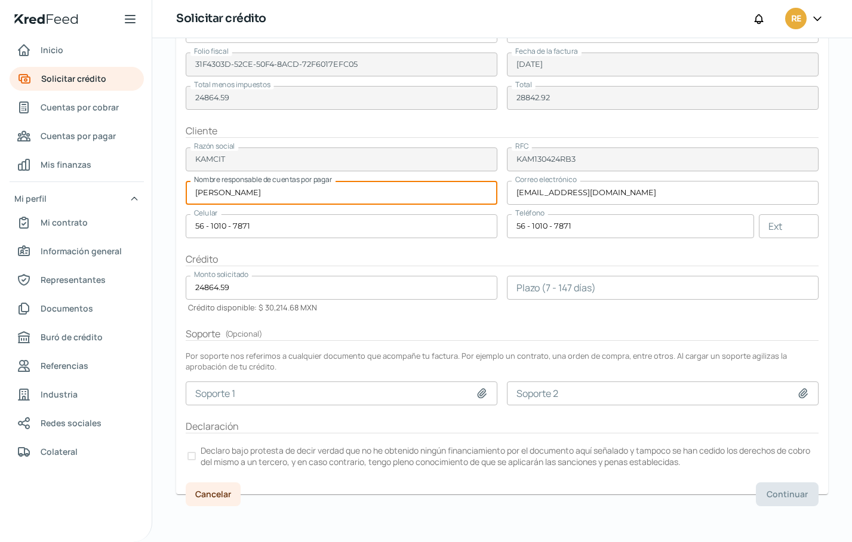
type input "Elena G."
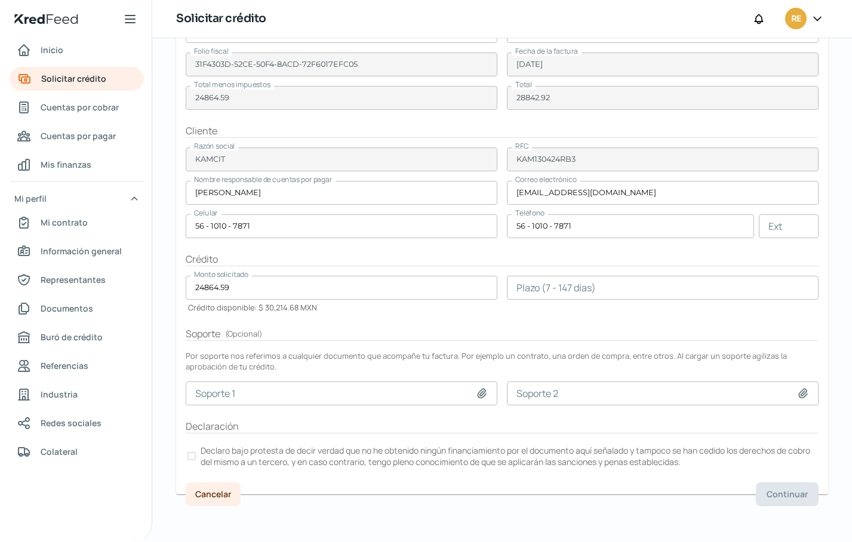
click at [192, 457] on div at bounding box center [191, 456] width 8 height 8
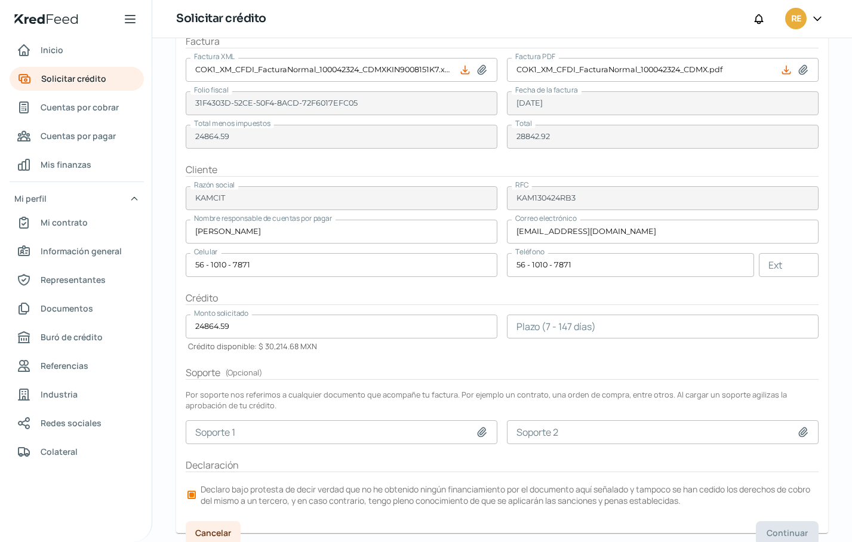
scroll to position [76, 0]
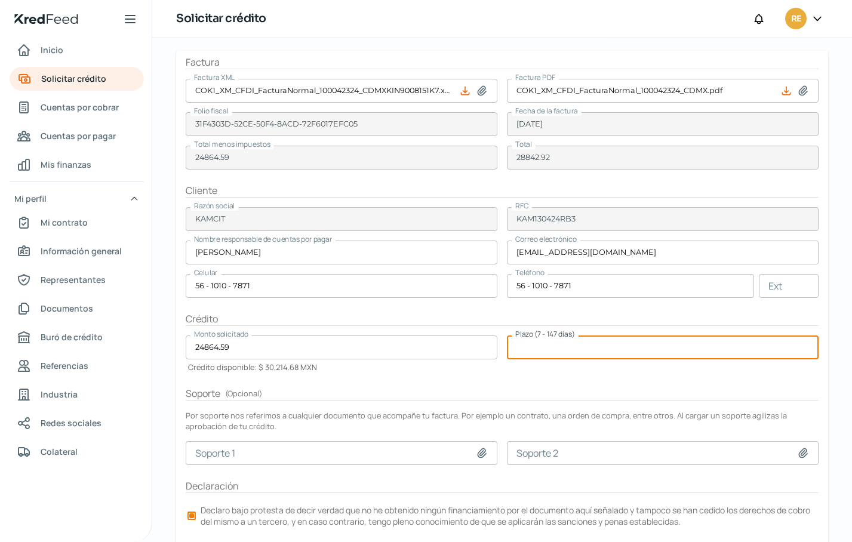
click at [578, 345] on input "number" at bounding box center [663, 347] width 312 height 24
type input "90"
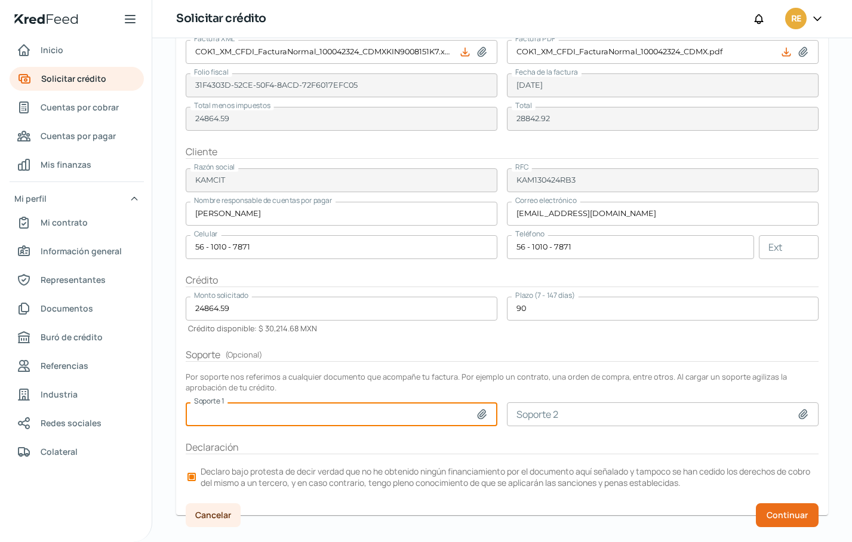
scroll to position [136, 0]
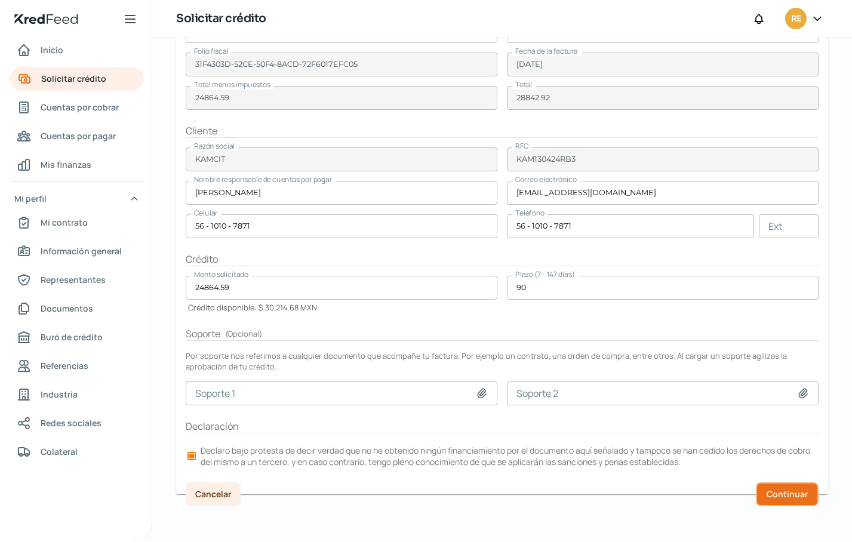
click at [784, 485] on button "Continuar" at bounding box center [787, 494] width 63 height 24
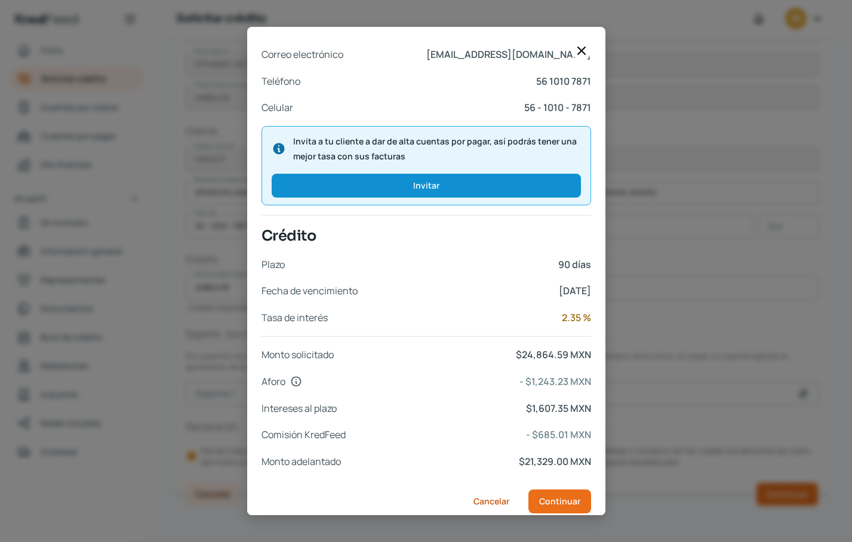
scroll to position [388, 0]
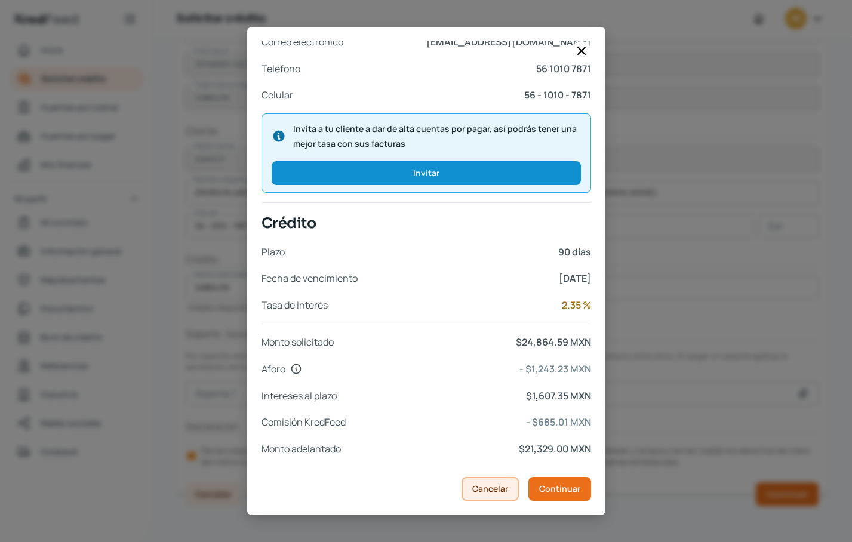
click at [483, 488] on span "Cancelar" at bounding box center [490, 489] width 36 height 8
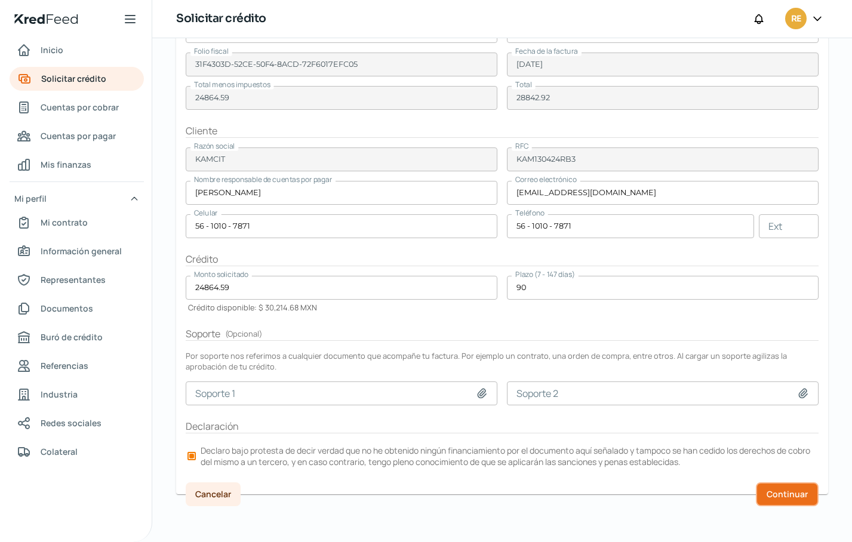
click at [777, 490] on span "Continuar" at bounding box center [786, 494] width 41 height 8
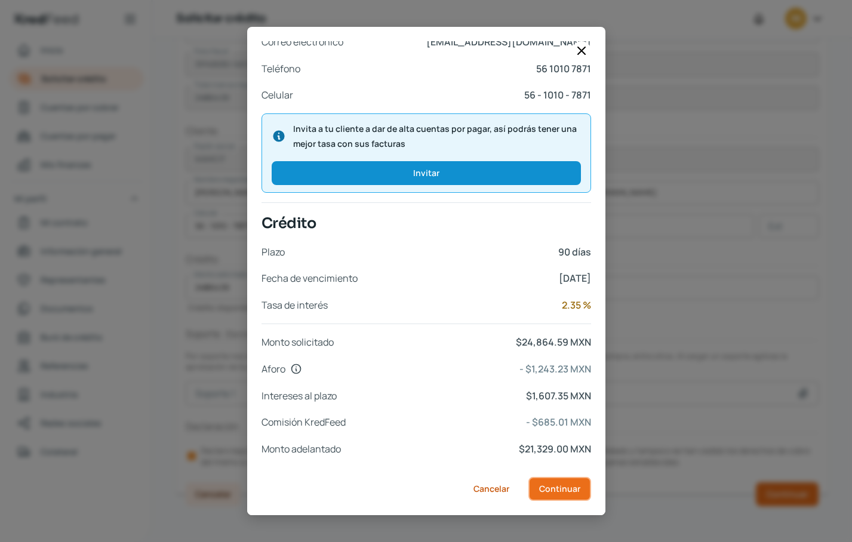
click at [560, 491] on span "Continuar" at bounding box center [559, 489] width 41 height 8
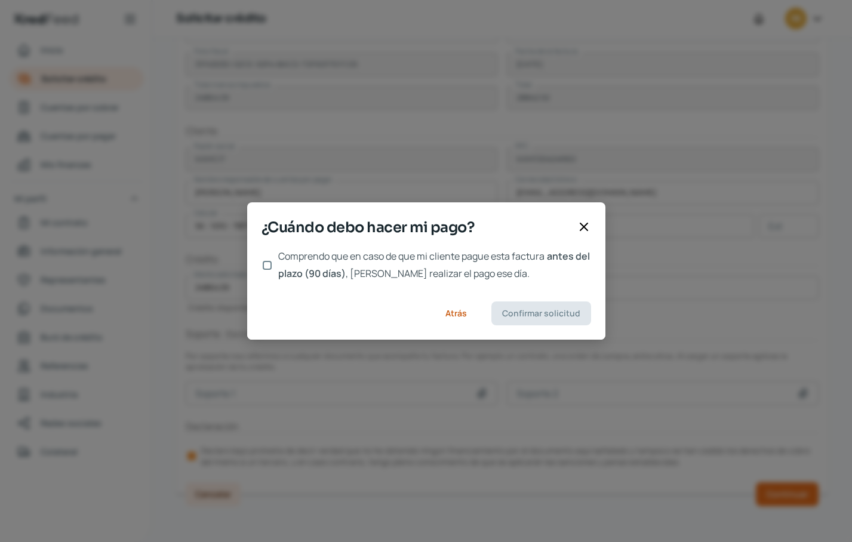
click at [266, 264] on input "Comprendo que en caso de que mi cliente pague esta factura antes del plazo (90 …" at bounding box center [267, 265] width 9 height 9
checkbox input "true"
click at [823, 184] on div "¿Cuándo debo hacer mi pago? Comprendo que en caso de que mi cliente pague esta …" at bounding box center [426, 271] width 852 height 542
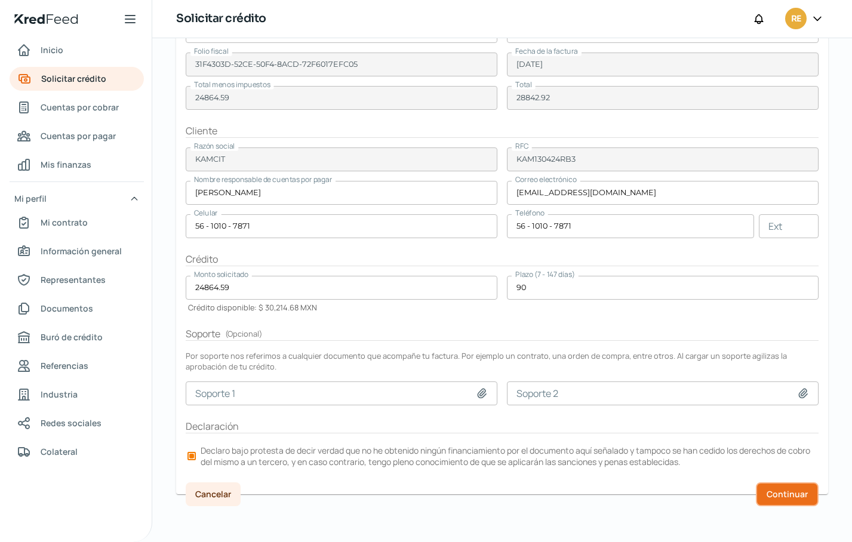
click at [784, 490] on span "Continuar" at bounding box center [786, 494] width 41 height 8
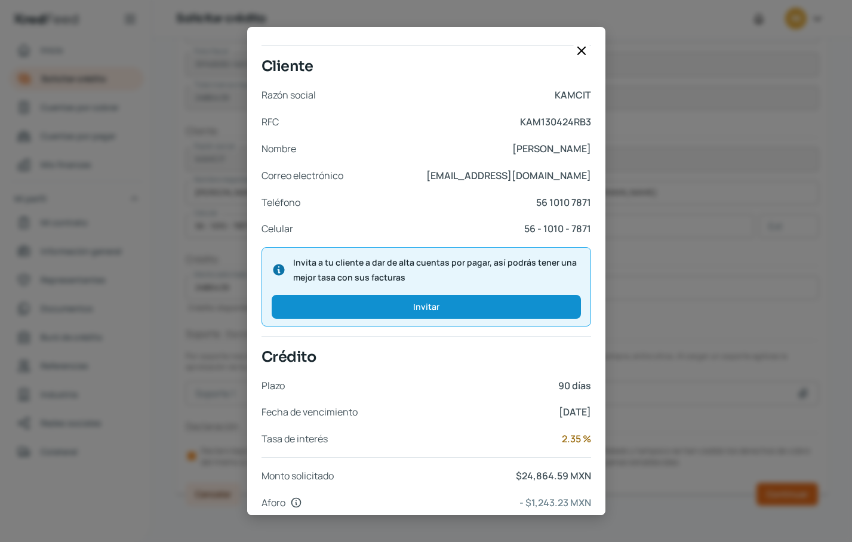
scroll to position [388, 0]
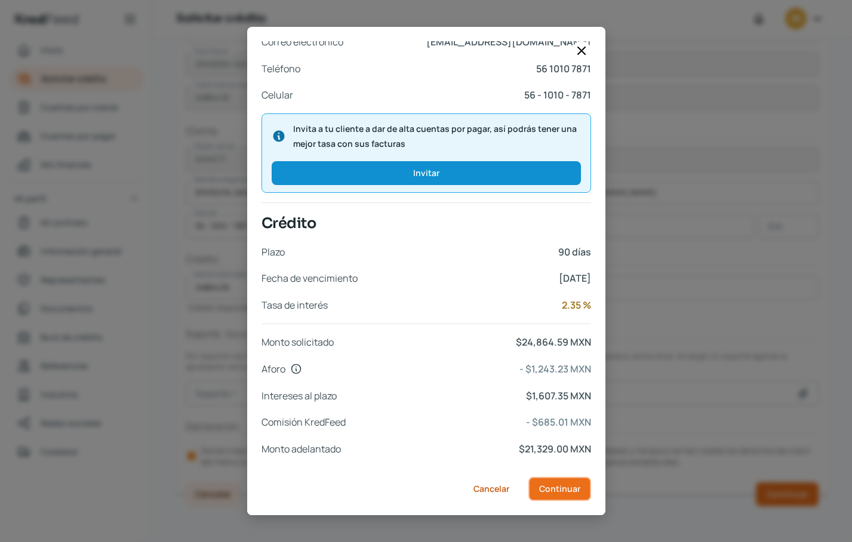
click at [556, 488] on span "Continuar" at bounding box center [559, 489] width 41 height 8
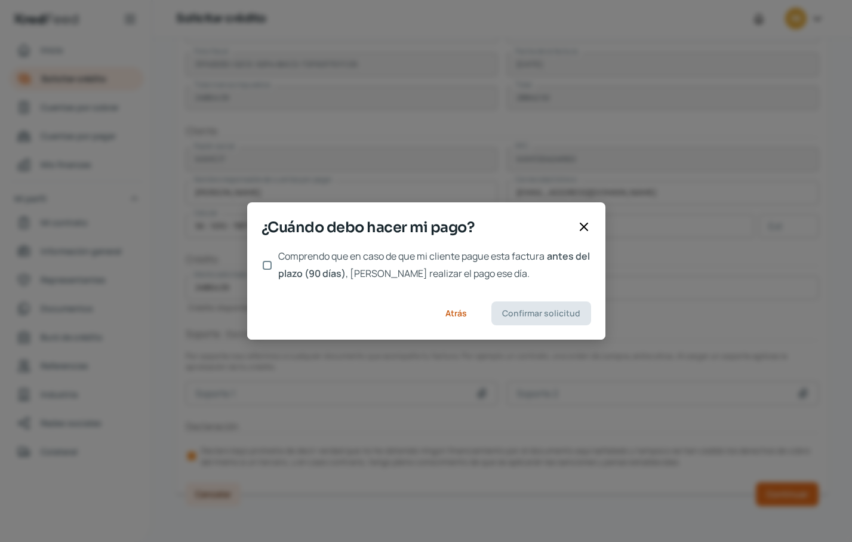
click at [268, 265] on input "Comprendo que en caso de que mi cliente pague esta factura antes del plazo (90 …" at bounding box center [267, 265] width 9 height 9
checkbox input "true"
click at [549, 311] on span "Confirmar solicitud" at bounding box center [541, 313] width 78 height 8
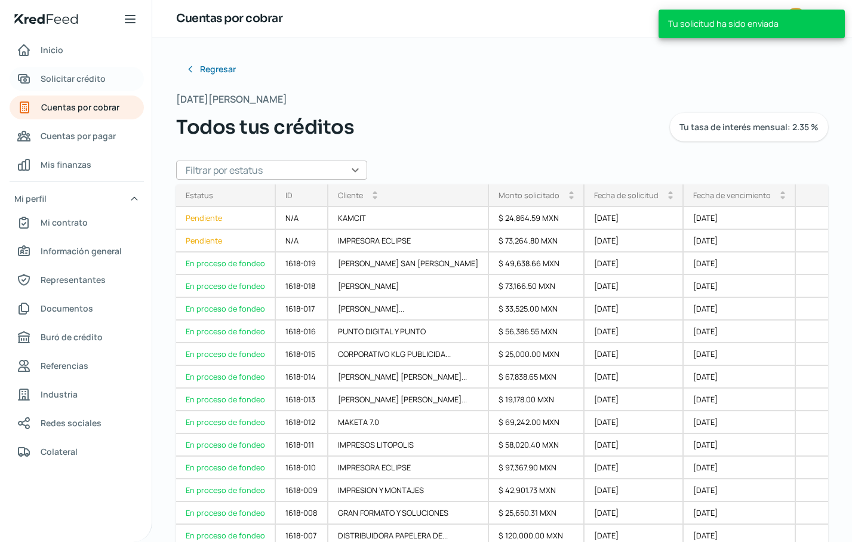
click at [60, 80] on span "Solicitar crédito" at bounding box center [73, 78] width 65 height 15
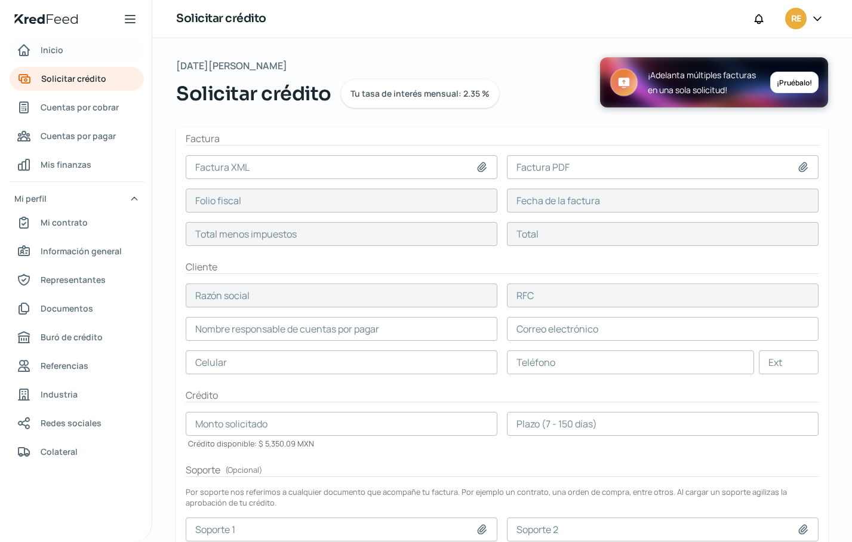
click at [50, 47] on span "Inicio" at bounding box center [52, 49] width 23 height 15
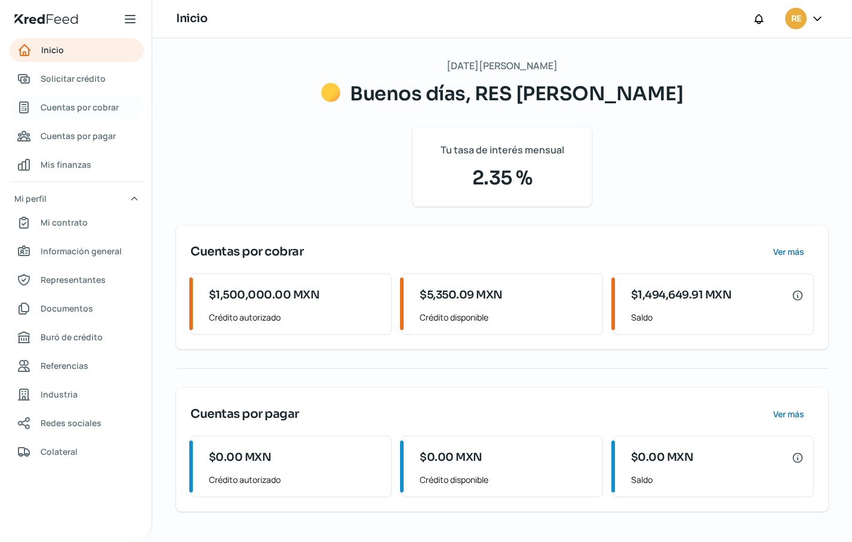
click at [63, 106] on span "Cuentas por cobrar" at bounding box center [80, 107] width 78 height 15
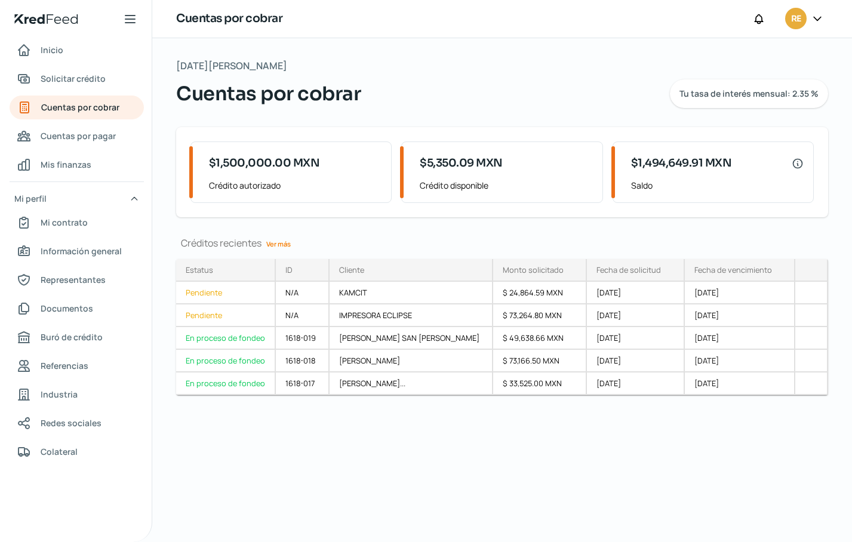
click at [280, 245] on link "Ver más" at bounding box center [278, 244] width 34 height 19
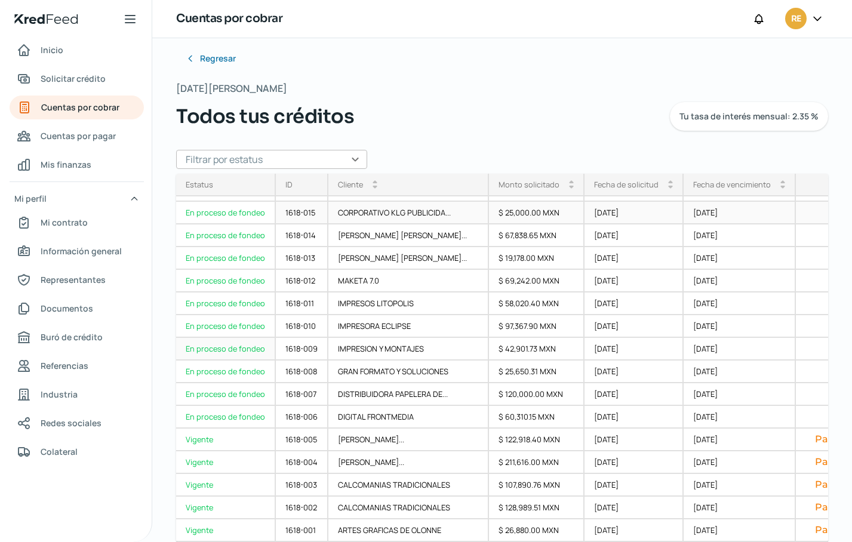
scroll to position [16, 0]
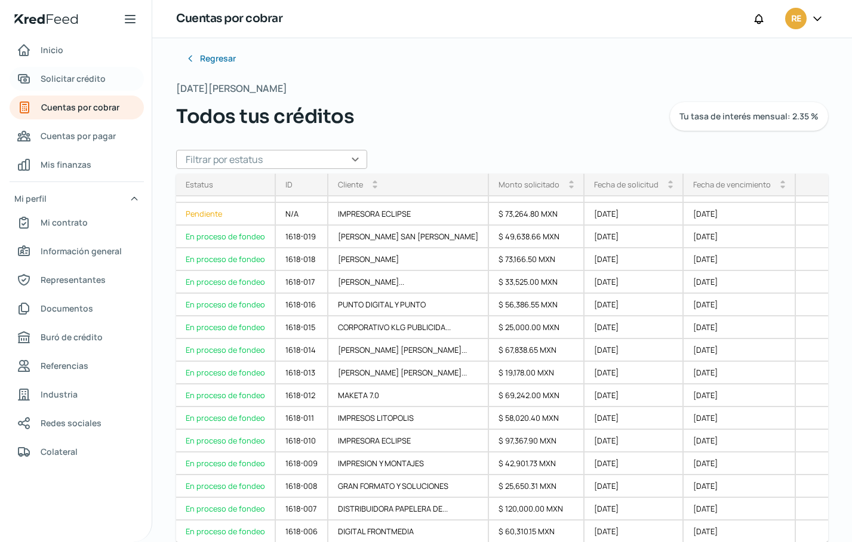
click at [60, 79] on span "Solicitar crédito" at bounding box center [73, 78] width 65 height 15
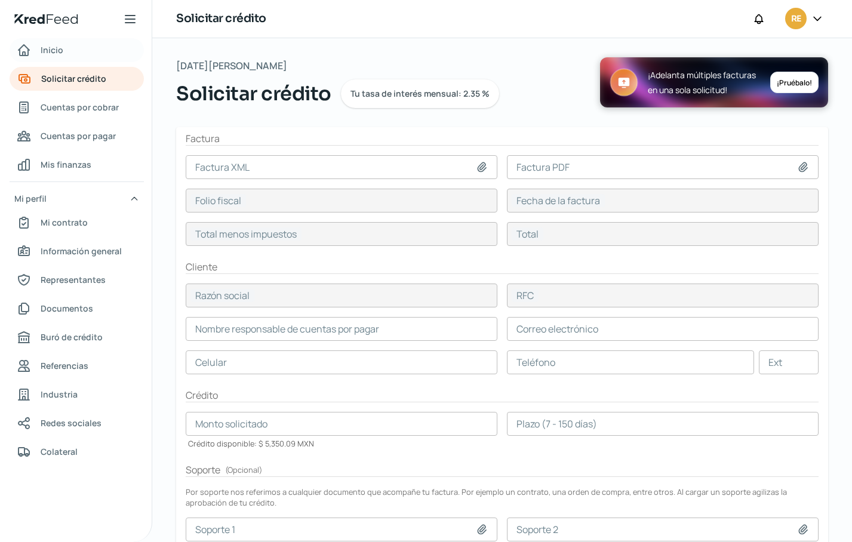
click at [50, 49] on span "Inicio" at bounding box center [52, 49] width 23 height 15
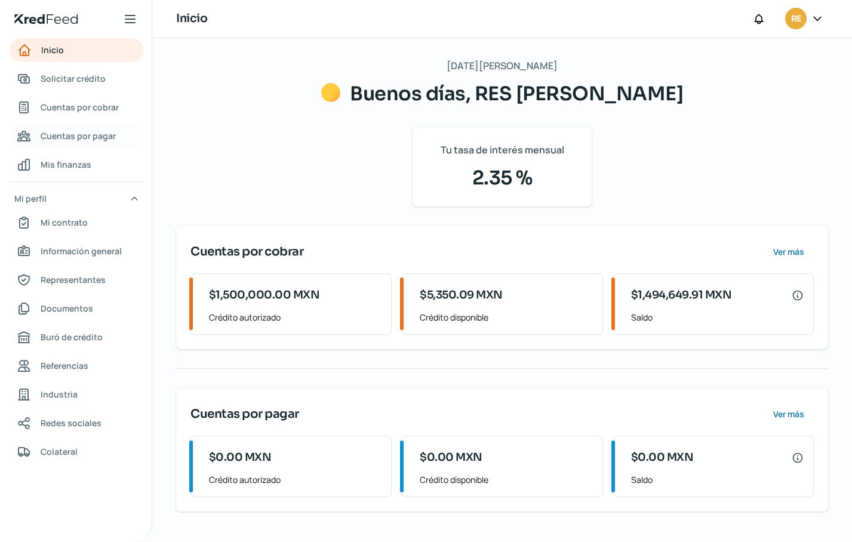
click at [96, 137] on span "Cuentas por pagar" at bounding box center [78, 135] width 75 height 15
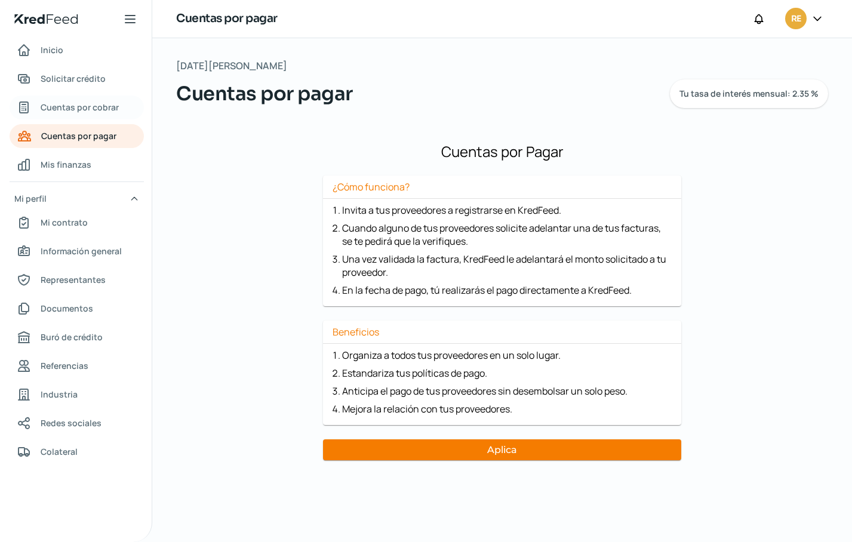
click at [77, 109] on span "Cuentas por cobrar" at bounding box center [80, 107] width 78 height 15
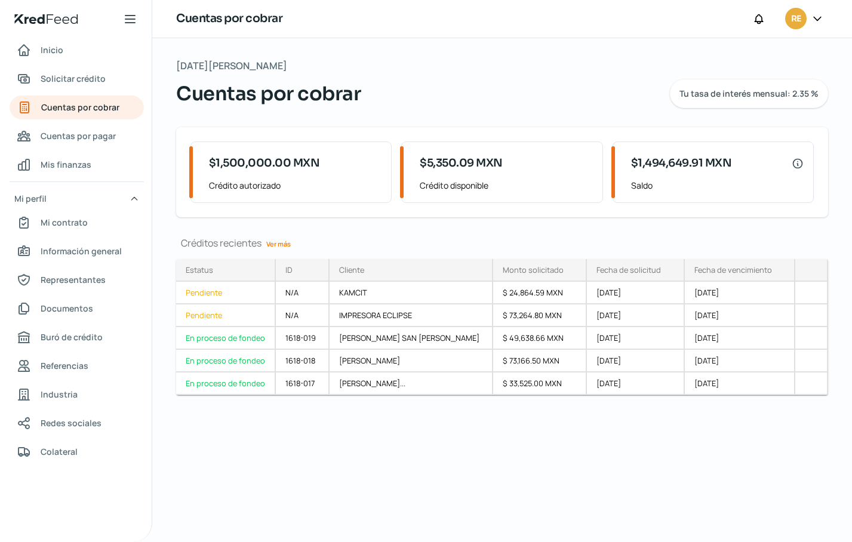
click at [820, 18] on icon at bounding box center [817, 19] width 7 height 4
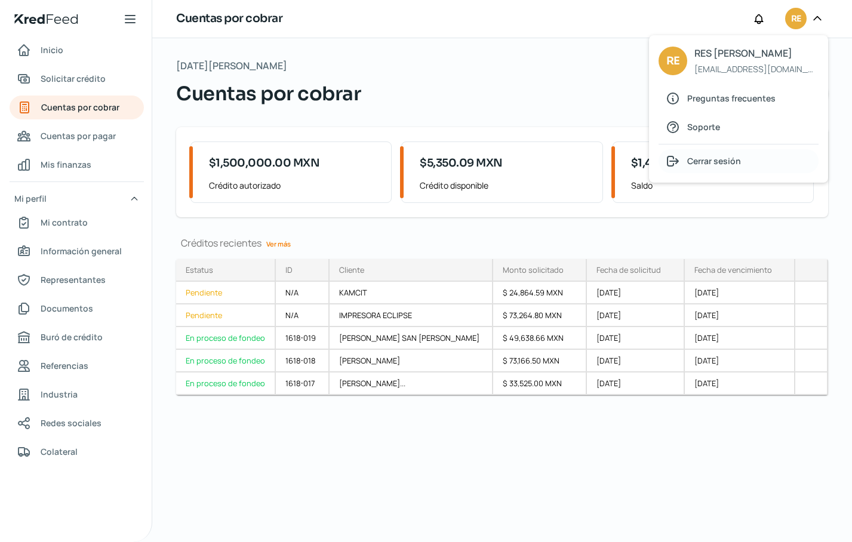
click at [733, 161] on span "Cerrar sesión" at bounding box center [714, 160] width 54 height 15
